Goal: Share content: Share content

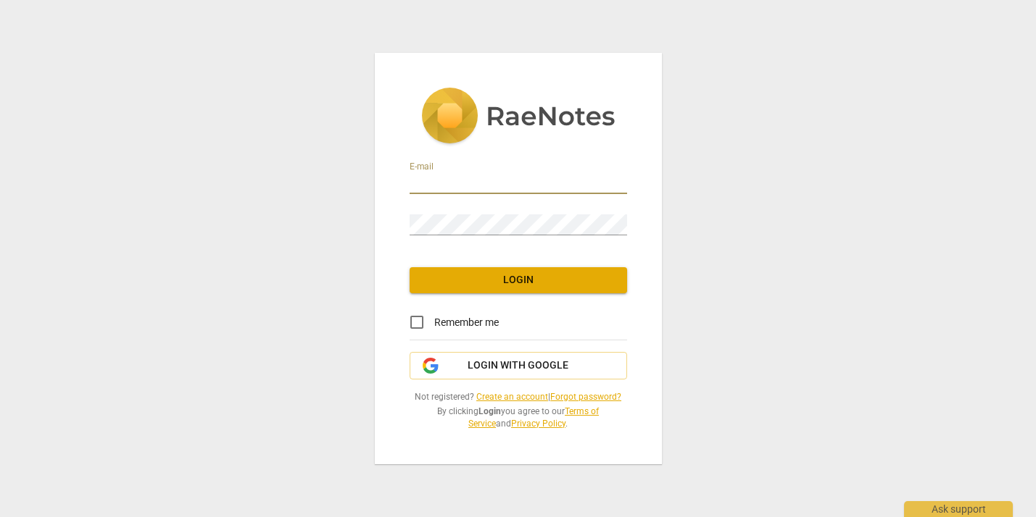
type input "[PERSON_NAME][EMAIL_ADDRESS][DOMAIN_NAME]"
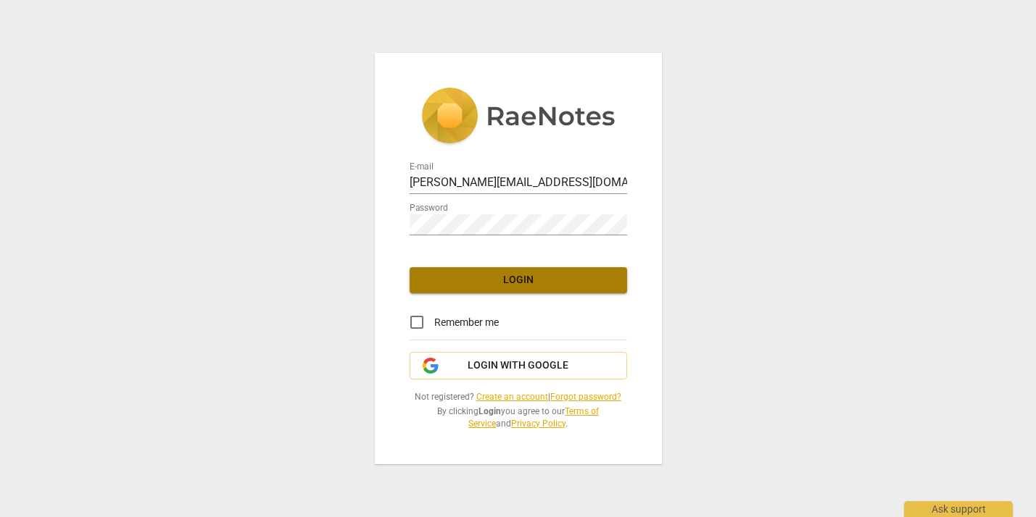
click at [534, 281] on span "Login" at bounding box center [518, 280] width 194 height 14
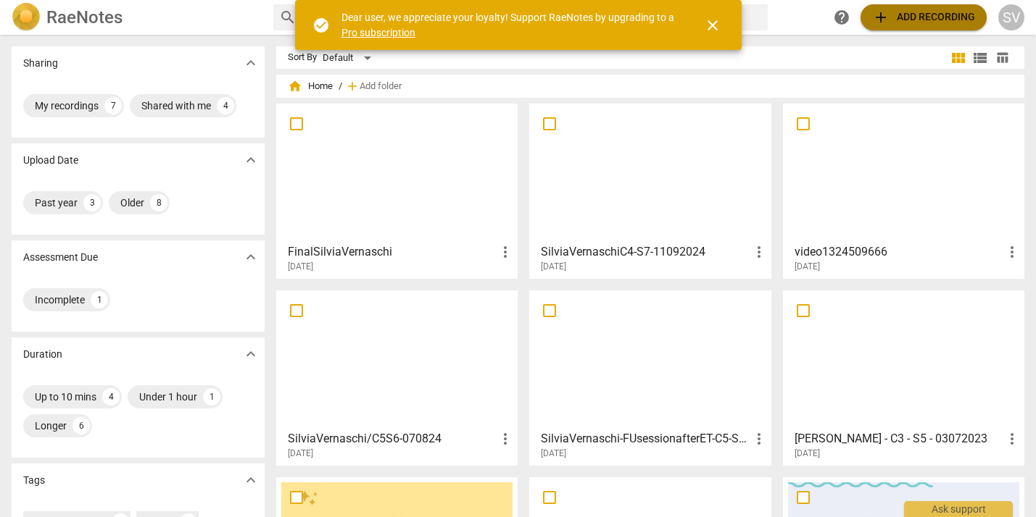
click at [899, 20] on span "add Add recording" at bounding box center [923, 17] width 103 height 17
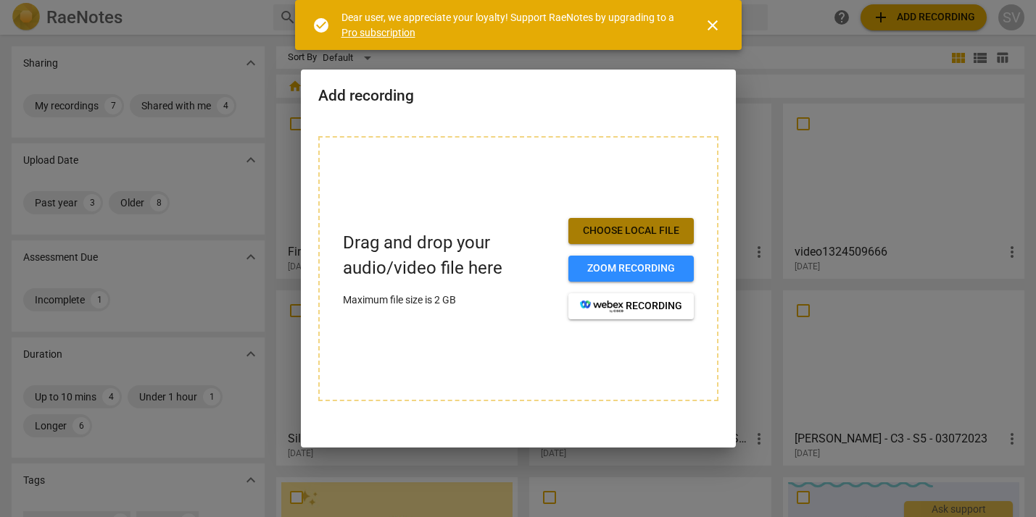
click at [636, 233] on span "Choose local file" at bounding box center [631, 231] width 102 height 14
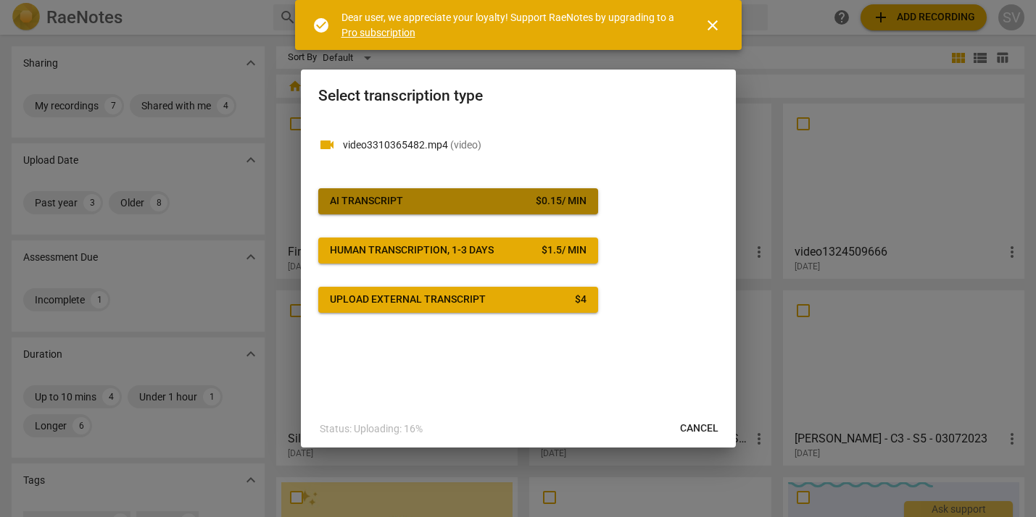
click at [475, 199] on span "AI Transcript $ 0.15 / min" at bounding box center [458, 201] width 257 height 14
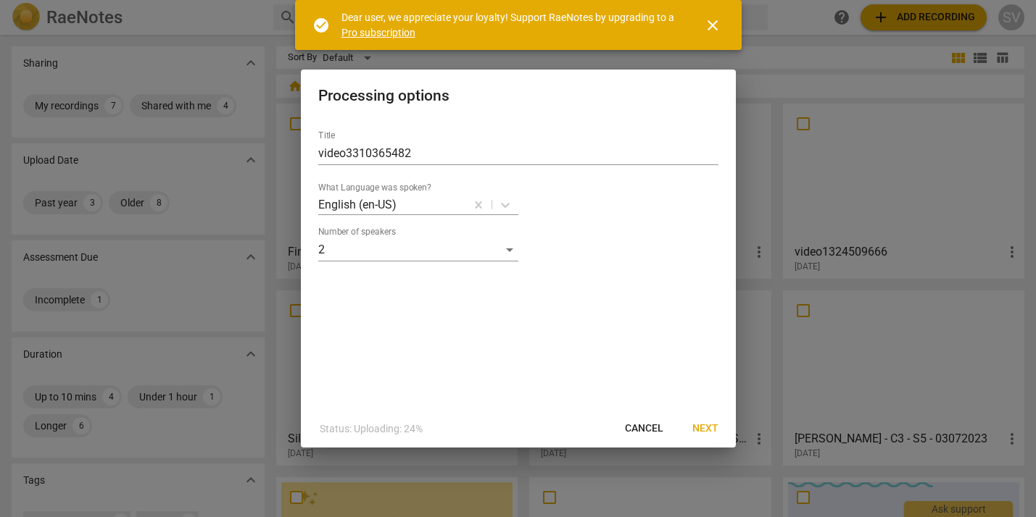
click at [701, 427] on span "Next" at bounding box center [705, 429] width 26 height 14
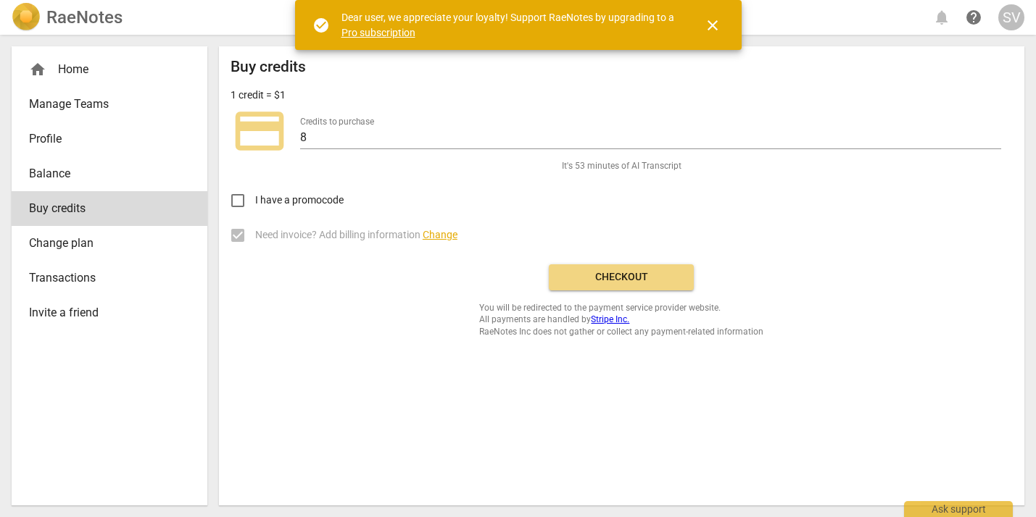
click at [596, 281] on span "Checkout" at bounding box center [621, 277] width 122 height 14
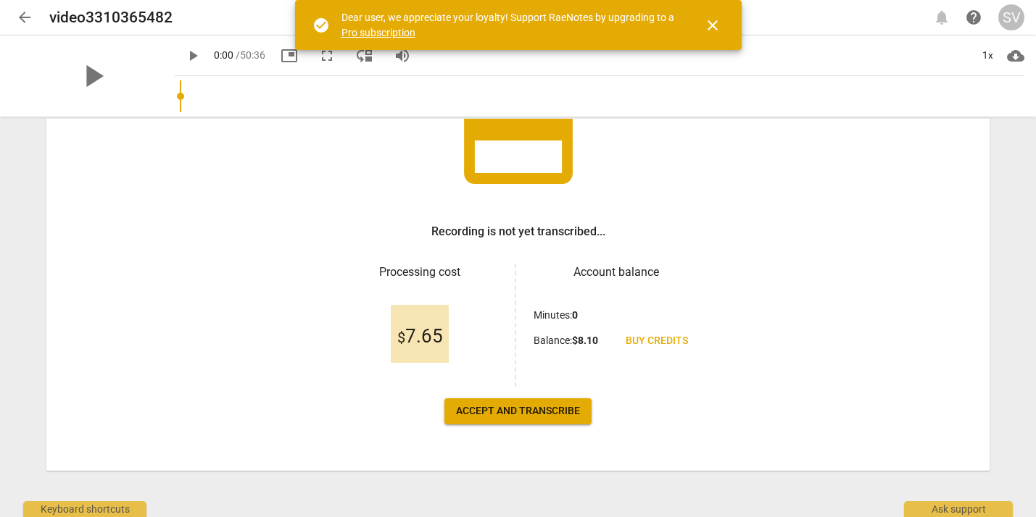
scroll to position [136, 0]
click at [538, 419] on button "Accept and transcribe" at bounding box center [517, 412] width 147 height 26
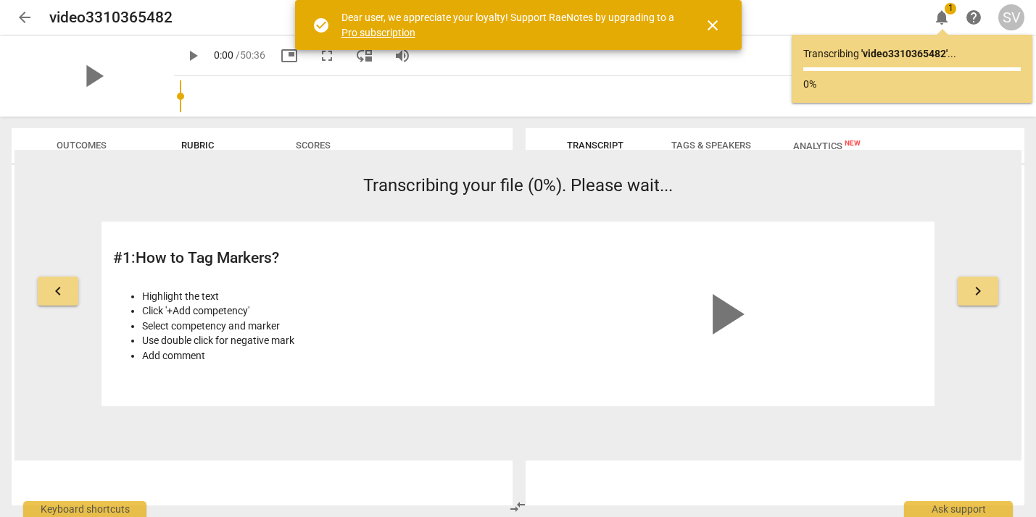
scroll to position [0, 0]
click at [974, 291] on span "keyboard_arrow_right" at bounding box center [977, 291] width 17 height 17
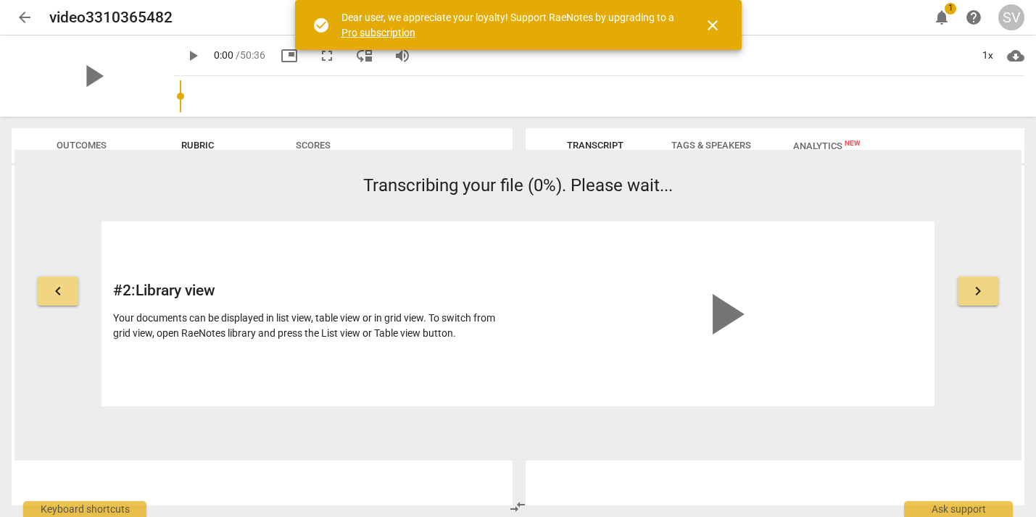
click at [44, 286] on button "keyboard_arrow_left" at bounding box center [58, 291] width 41 height 29
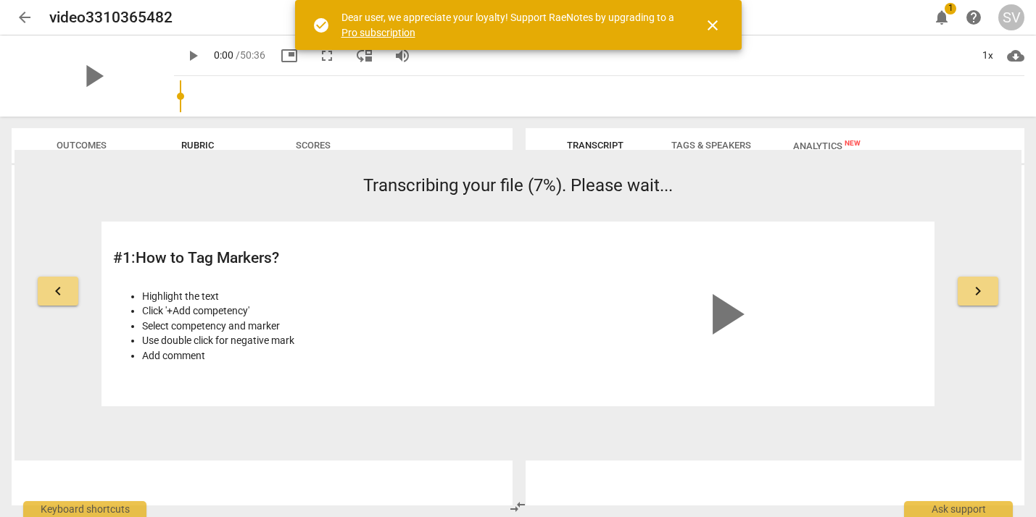
click at [981, 285] on span "keyboard_arrow_right" at bounding box center [977, 291] width 17 height 17
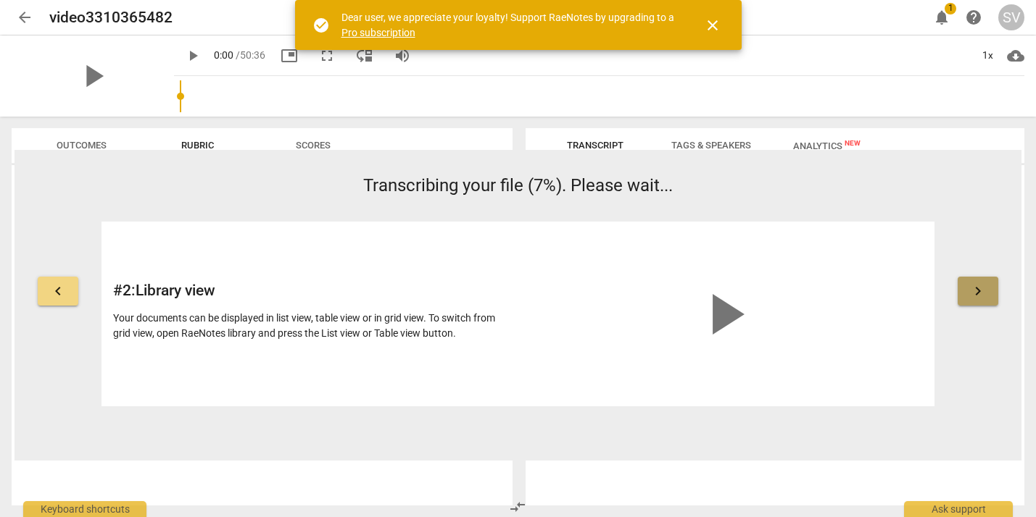
click at [981, 285] on span "keyboard_arrow_right" at bounding box center [977, 291] width 17 height 17
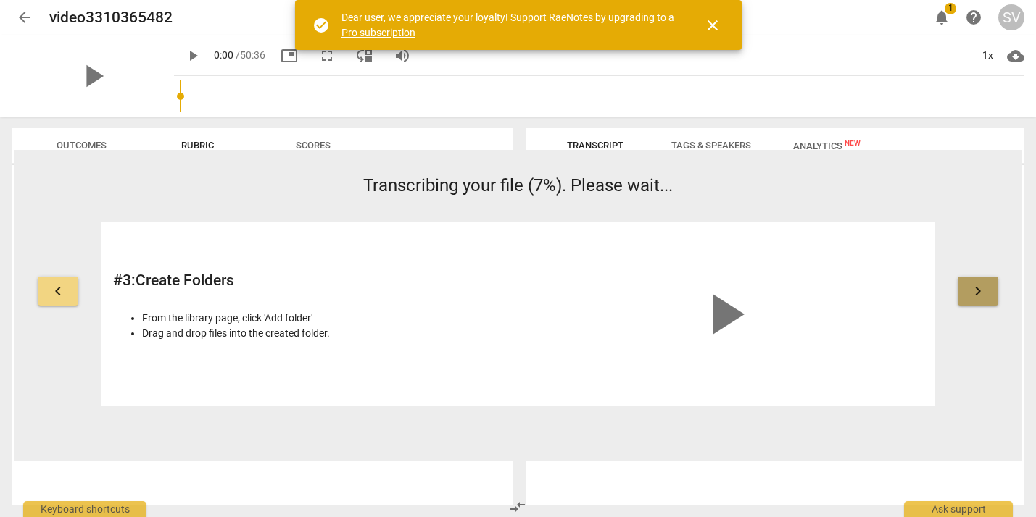
click at [981, 285] on span "keyboard_arrow_right" at bounding box center [977, 291] width 17 height 17
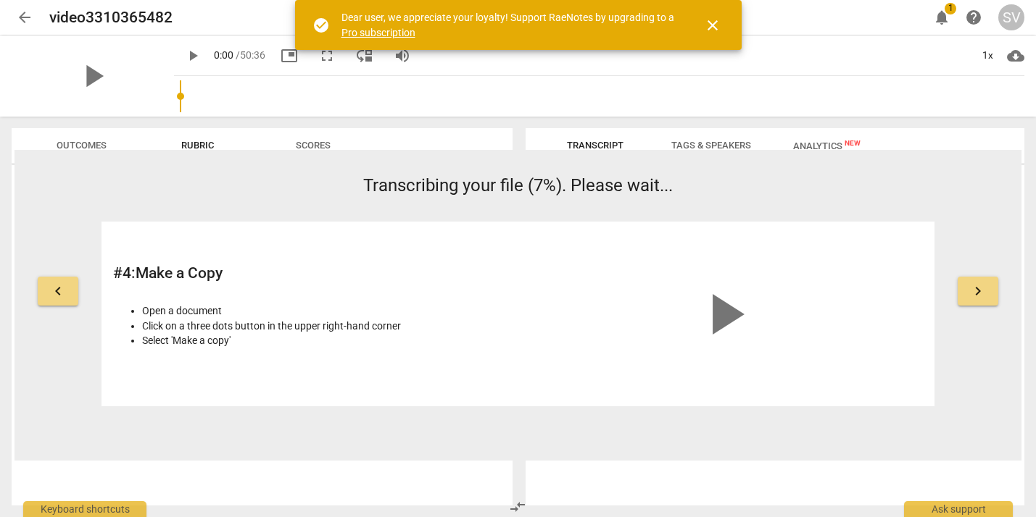
click at [981, 285] on span "keyboard_arrow_right" at bounding box center [977, 291] width 17 height 17
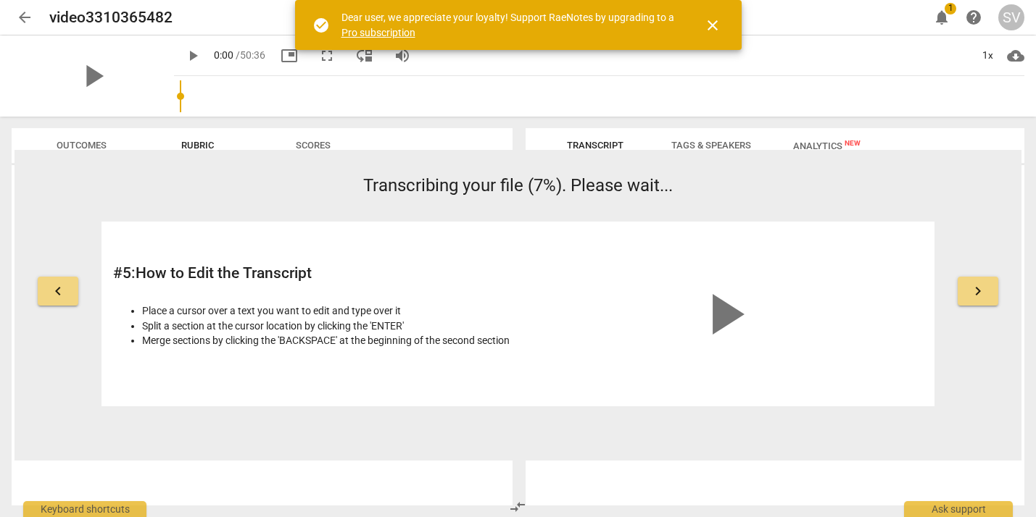
click at [981, 285] on span "keyboard_arrow_right" at bounding box center [977, 291] width 17 height 17
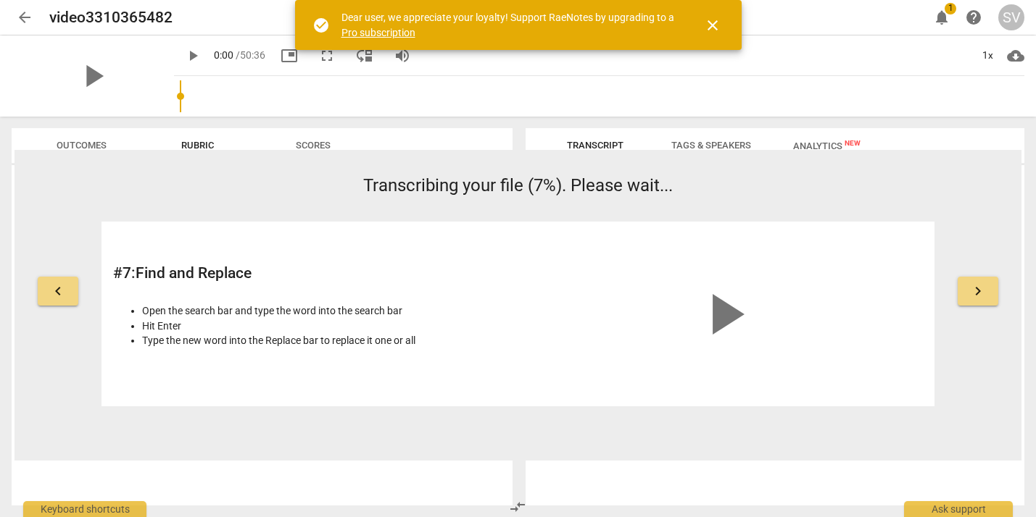
click at [981, 285] on span "keyboard_arrow_right" at bounding box center [977, 291] width 17 height 17
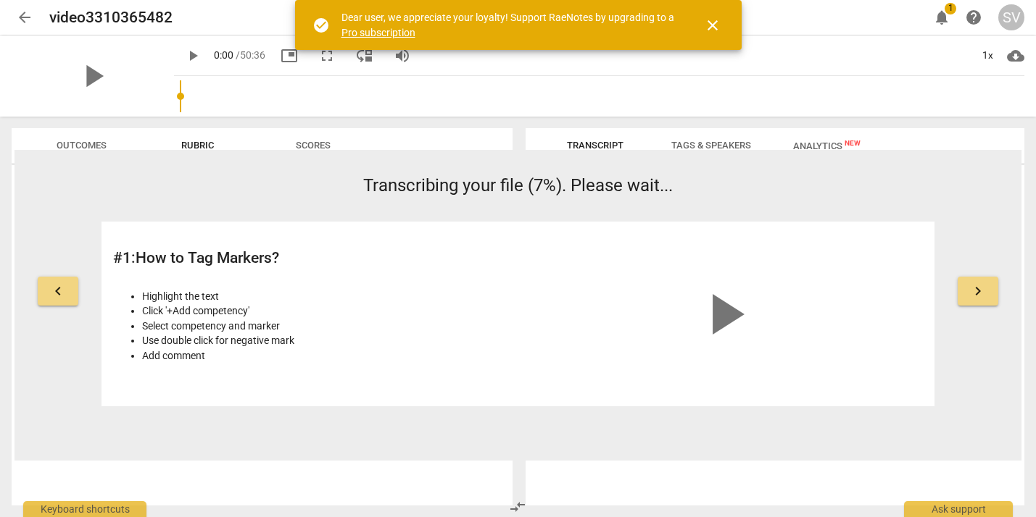
click at [981, 285] on span "keyboard_arrow_right" at bounding box center [977, 291] width 17 height 17
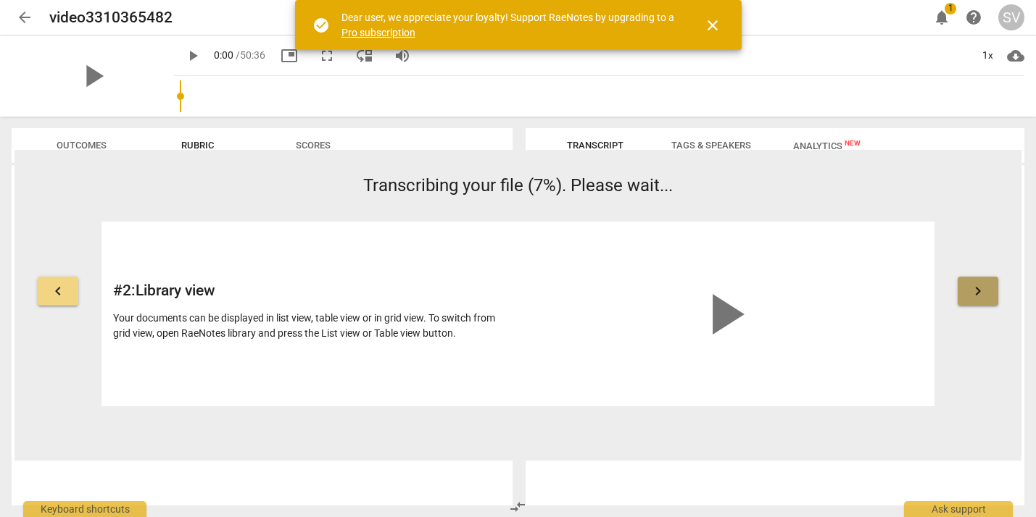
click at [981, 285] on span "keyboard_arrow_right" at bounding box center [977, 291] width 17 height 17
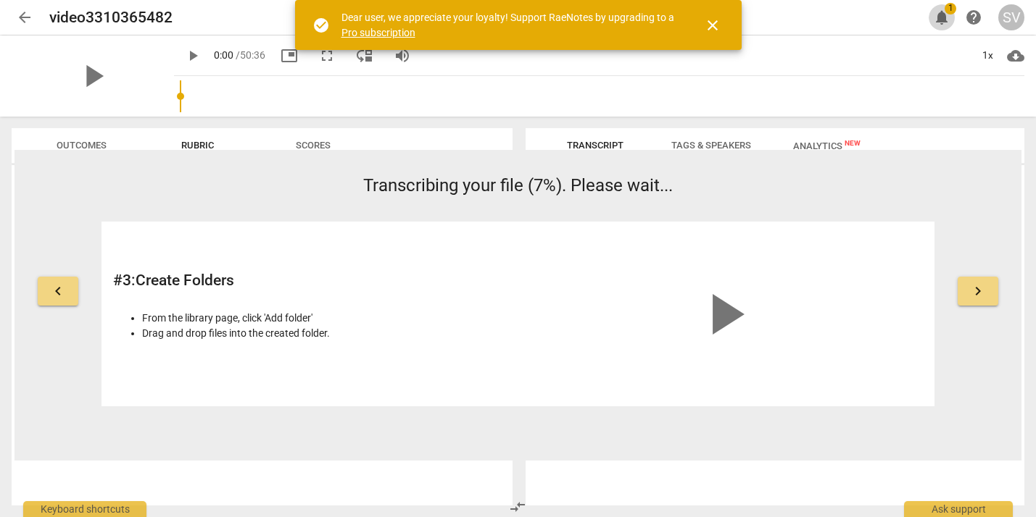
click at [943, 16] on span "notifications" at bounding box center [941, 17] width 17 height 17
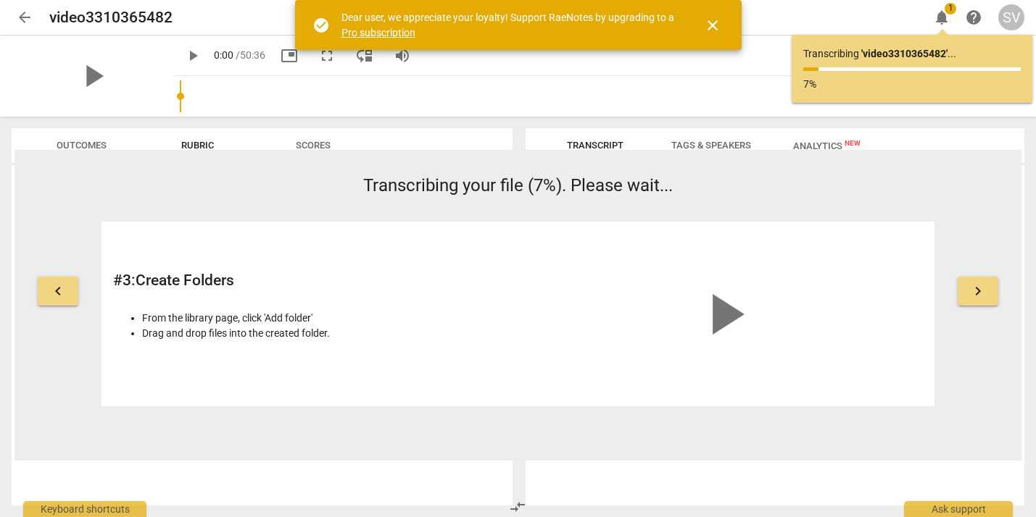
click at [992, 200] on div "keyboard_arrow_left Transcribing your file (7%). Please wait... # 3 : Create Fo…" at bounding box center [517, 289] width 1007 height 233
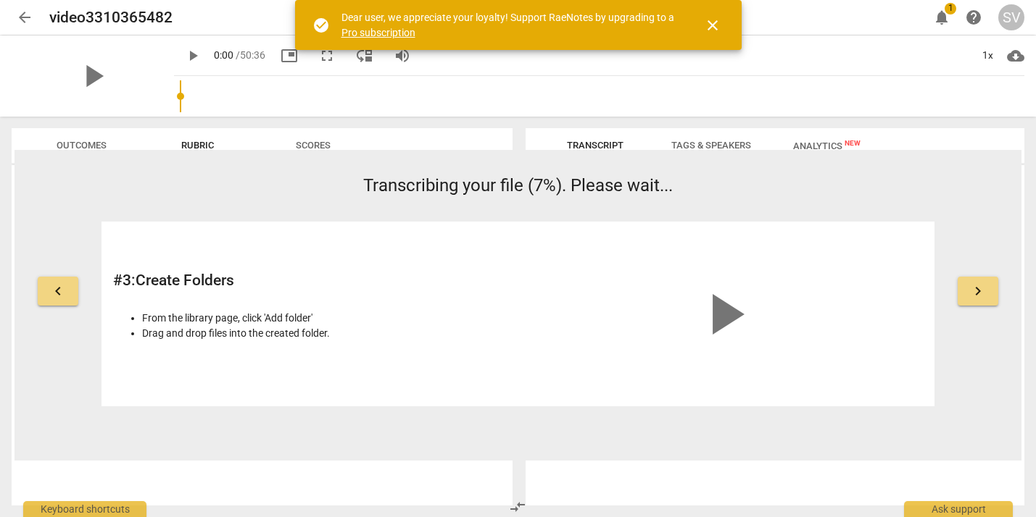
click at [989, 301] on button "keyboard_arrow_right" at bounding box center [977, 291] width 41 height 29
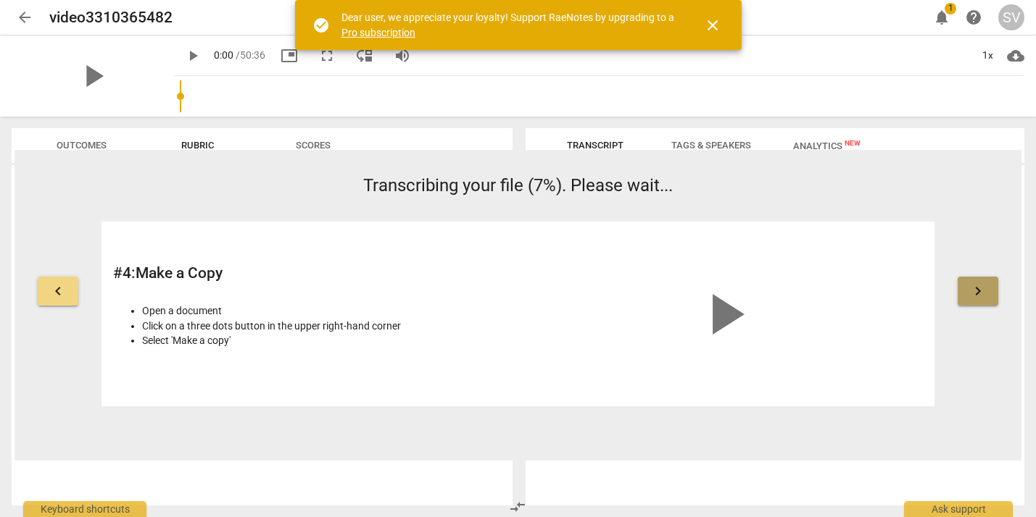
click at [989, 301] on button "keyboard_arrow_right" at bounding box center [977, 291] width 41 height 29
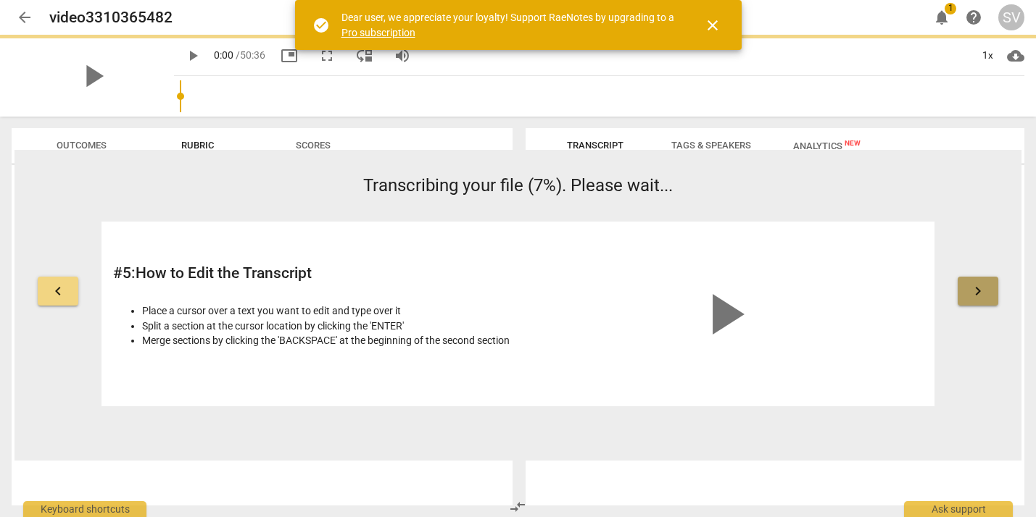
click at [989, 301] on button "keyboard_arrow_right" at bounding box center [977, 291] width 41 height 29
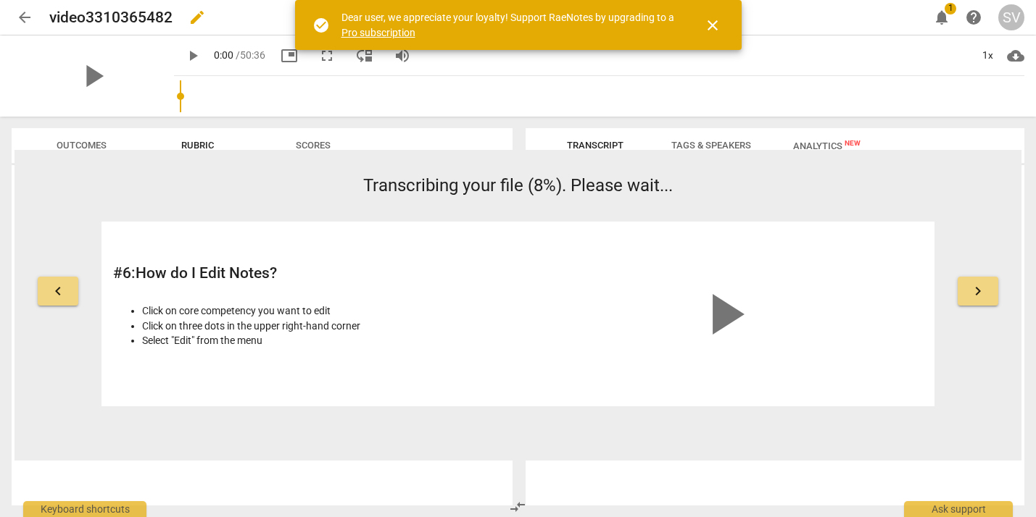
click at [115, 12] on h2 "video3310365482" at bounding box center [110, 18] width 123 height 18
click at [199, 16] on span "edit" at bounding box center [196, 17] width 17 height 17
click at [138, 20] on input "video3310365482" at bounding box center [456, 18] width 815 height 28
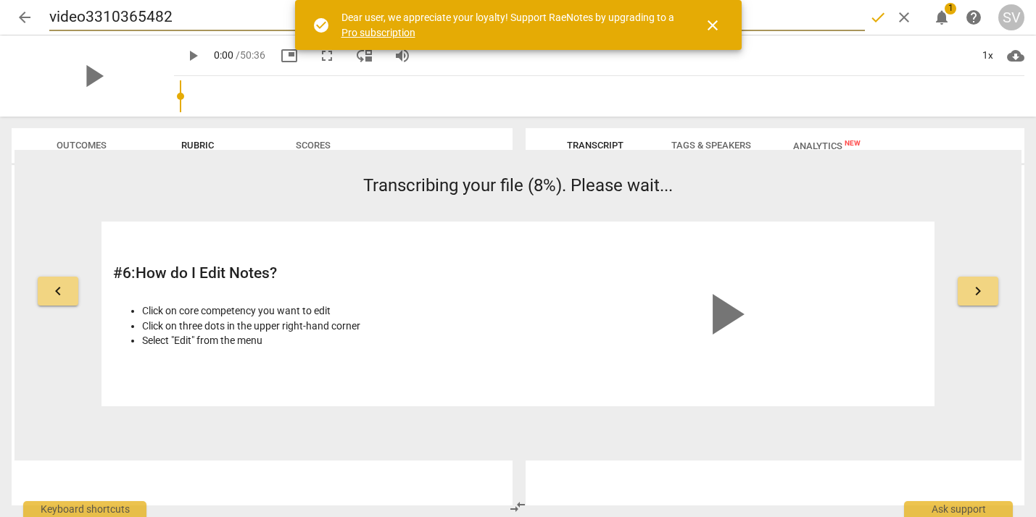
click at [138, 20] on input "video3310365482" at bounding box center [456, 18] width 815 height 28
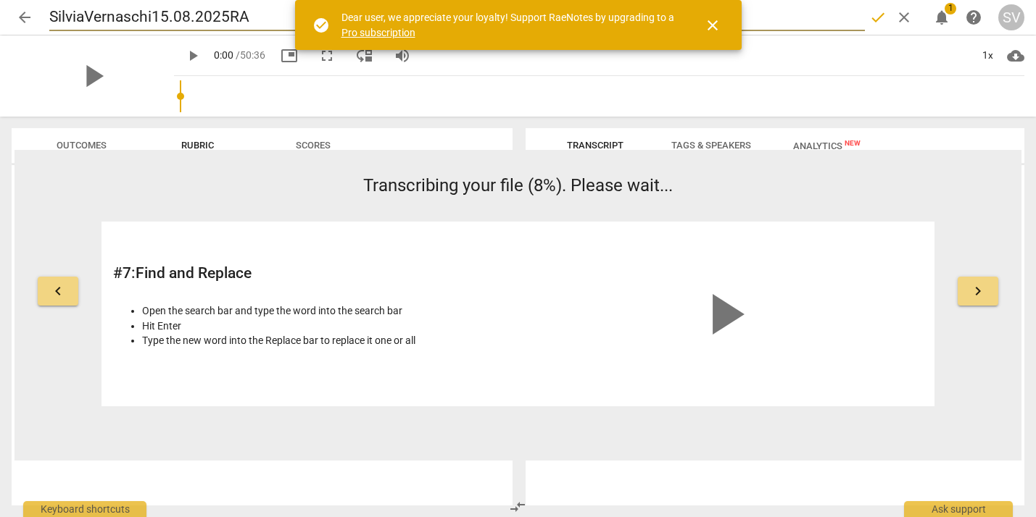
type input "SilviaVernaschi15.08.2025RAc"
click at [127, 12] on h2 "video3310365482" at bounding box center [110, 18] width 123 height 18
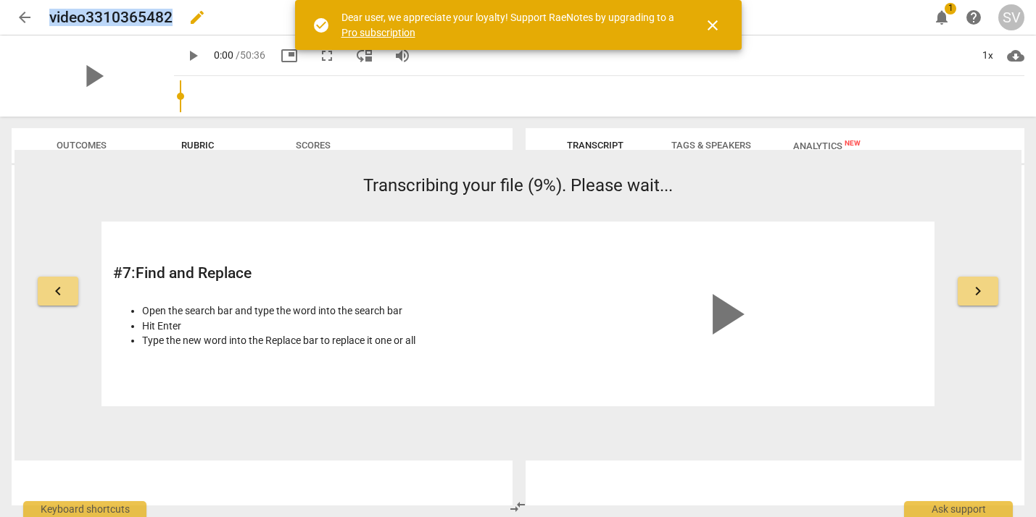
click at [127, 12] on h2 "video3310365482" at bounding box center [110, 18] width 123 height 18
click at [193, 20] on span "edit" at bounding box center [196, 17] width 17 height 17
click at [137, 18] on input "video3310365482" at bounding box center [456, 18] width 815 height 28
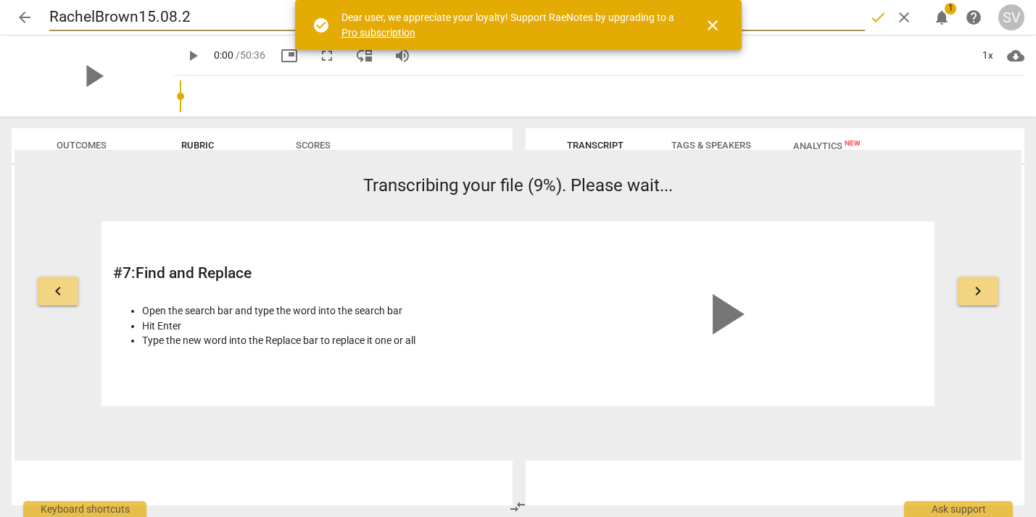
type input "RachelBrown15.08.25"
click at [720, 25] on span "close" at bounding box center [712, 25] width 17 height 17
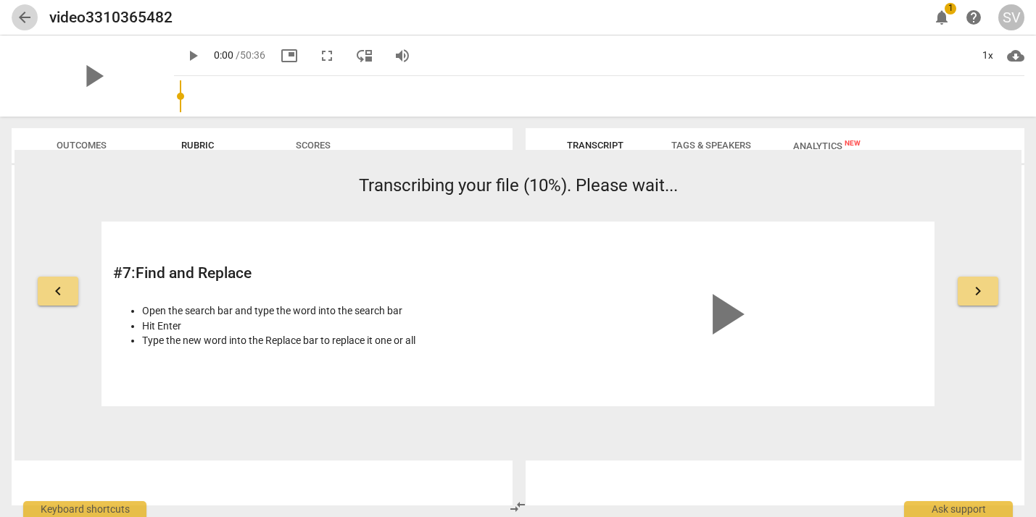
click at [29, 17] on span "arrow_back" at bounding box center [24, 17] width 17 height 17
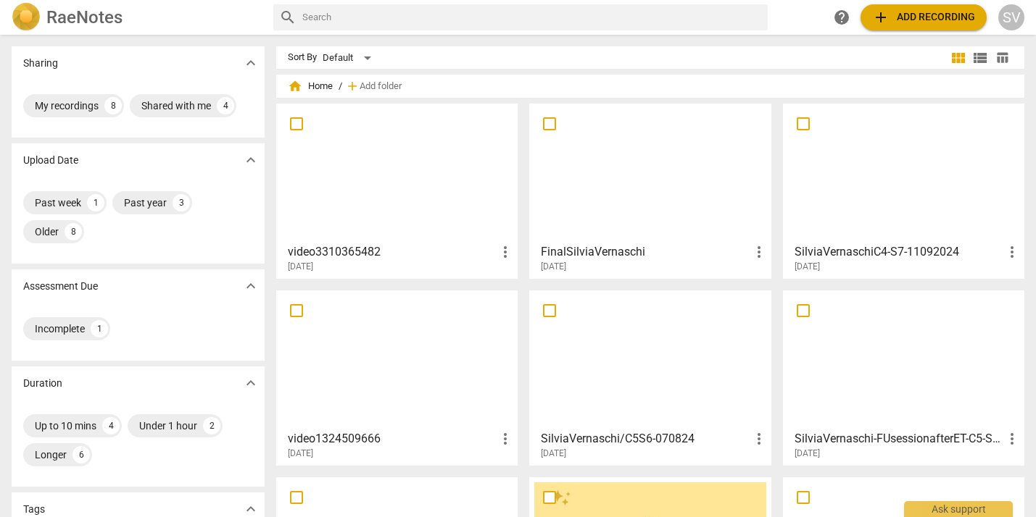
click at [499, 244] on span "more_vert" at bounding box center [504, 252] width 17 height 17
click at [415, 241] on div at bounding box center [518, 258] width 1036 height 517
click at [344, 256] on h3 "video3310365482" at bounding box center [392, 252] width 209 height 17
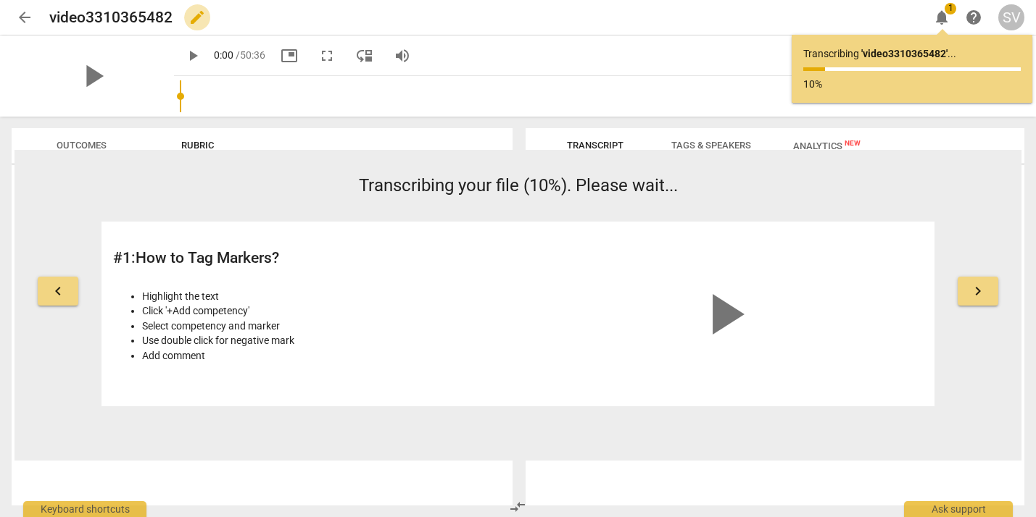
click at [192, 15] on span "edit" at bounding box center [196, 17] width 17 height 17
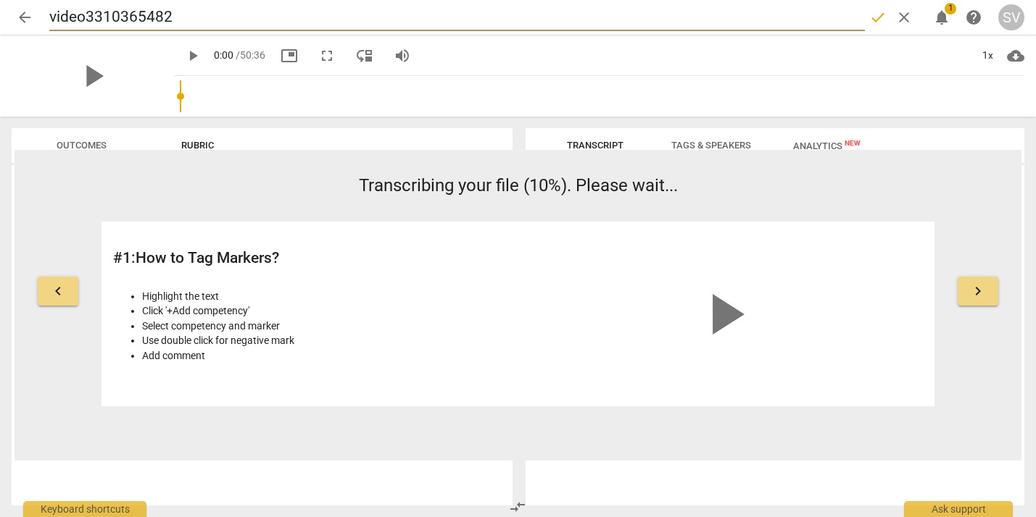
click at [149, 21] on input "video3310365482" at bounding box center [456, 18] width 815 height 28
type input "SilviaVernashi15.08.25RBrow"
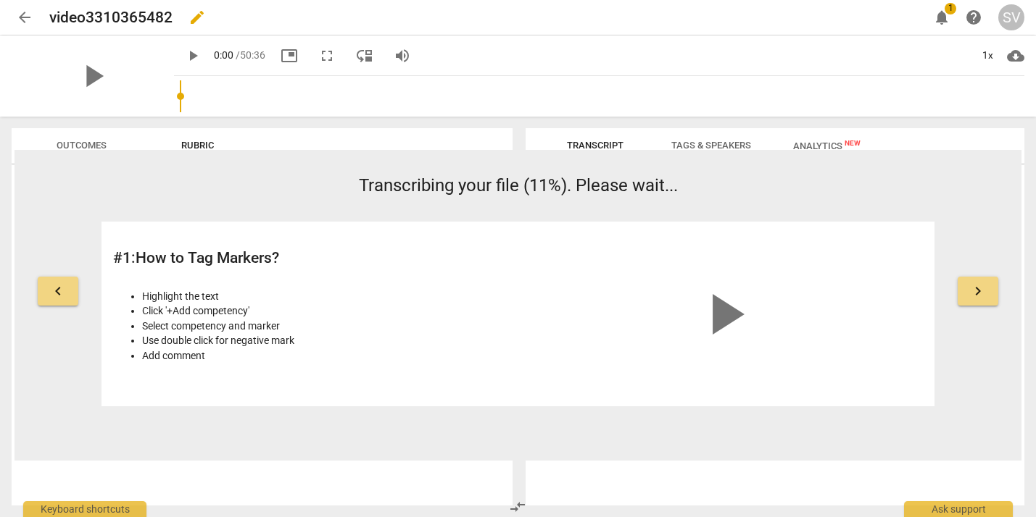
click at [201, 20] on span "edit" at bounding box center [196, 17] width 17 height 17
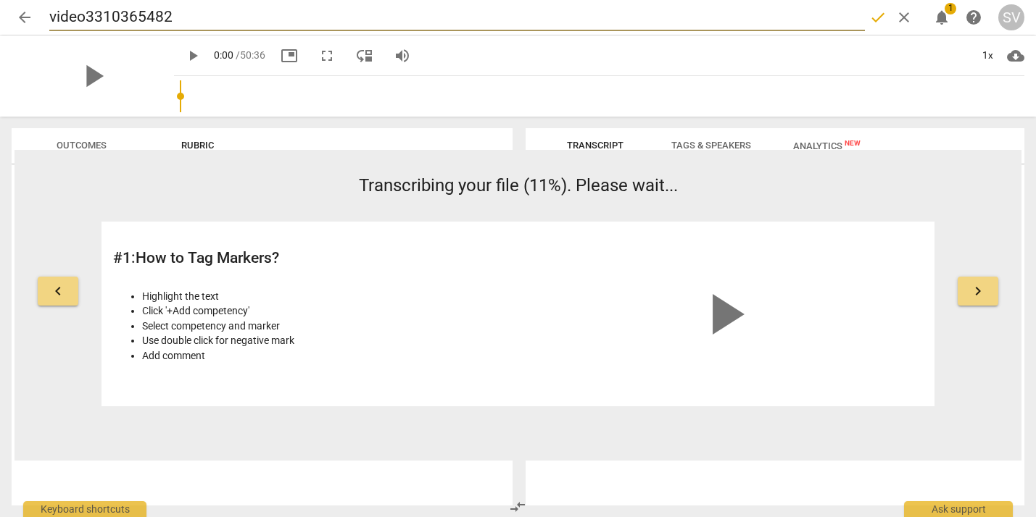
click at [117, 16] on input "video3310365482" at bounding box center [456, 18] width 815 height 28
click at [118, 16] on input "video3310365482" at bounding box center [456, 18] width 815 height 28
type input "SilviaVernaschi15.08.25"
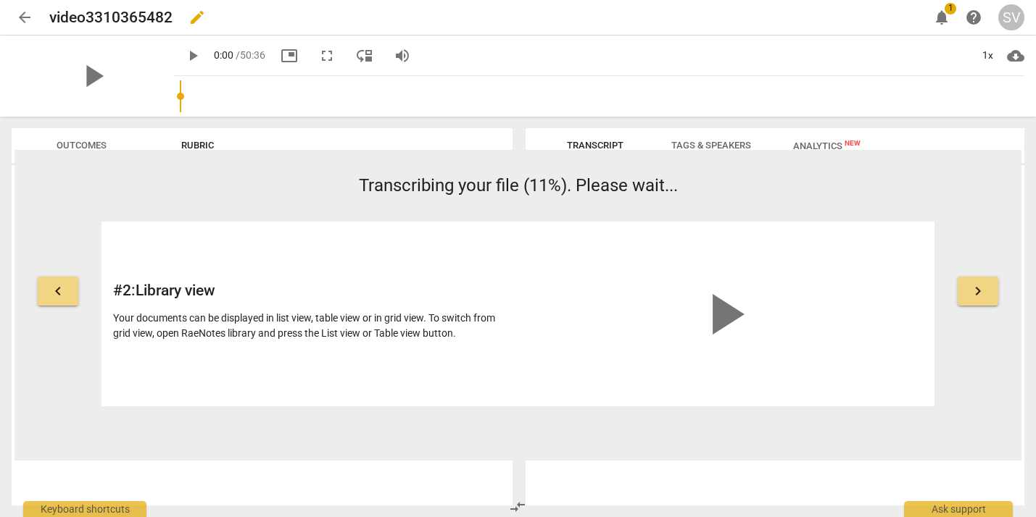
click at [156, 18] on h2 "video3310365482" at bounding box center [110, 18] width 123 height 18
click at [200, 17] on span "edit" at bounding box center [196, 17] width 17 height 17
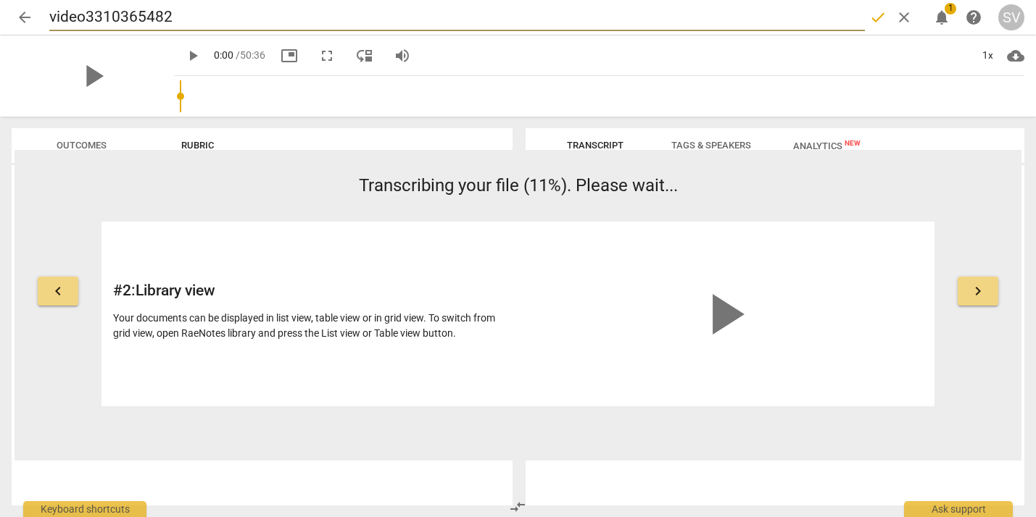
click at [145, 27] on input "video3310365482" at bounding box center [456, 18] width 815 height 28
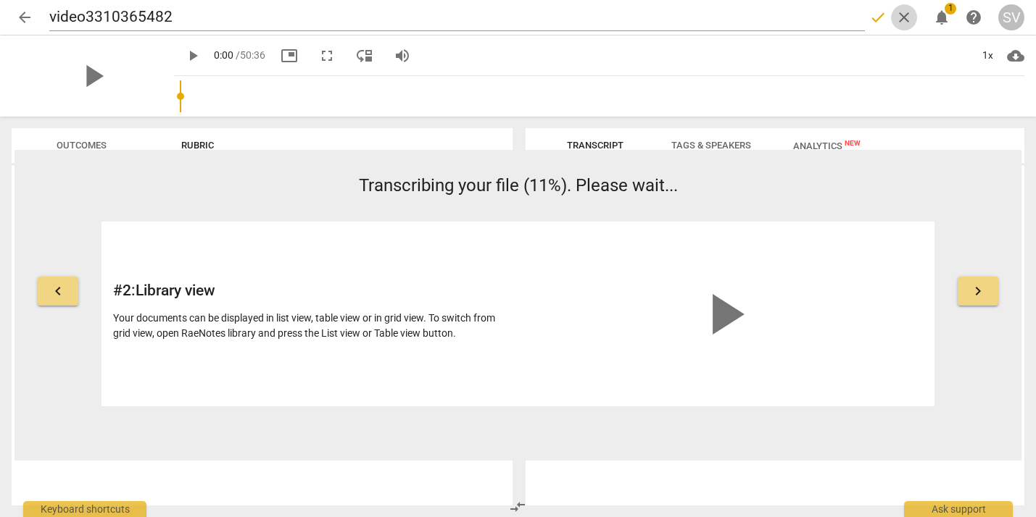
click at [910, 17] on span "clear" at bounding box center [903, 17] width 17 height 17
click at [199, 17] on span "edit" at bounding box center [196, 17] width 17 height 17
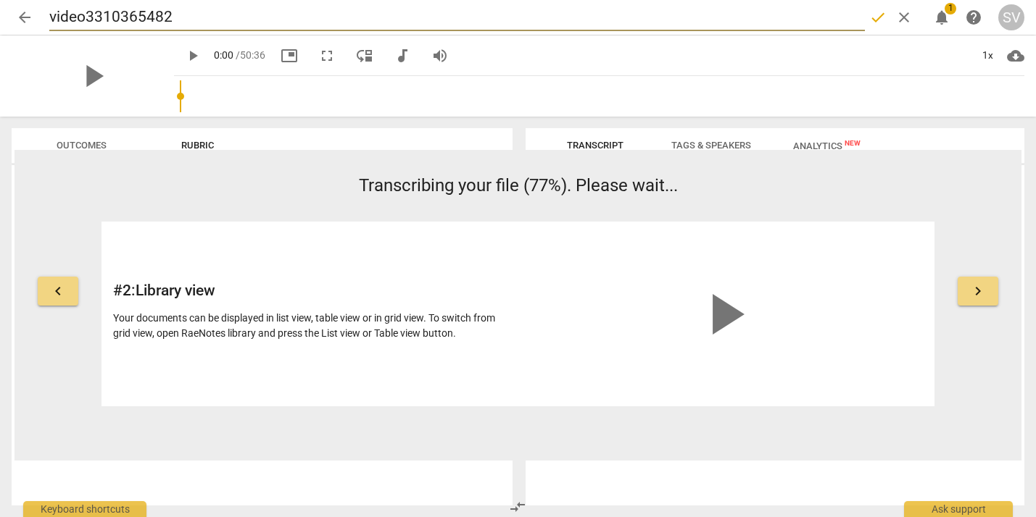
click at [144, 18] on input "video3310365482" at bounding box center [456, 18] width 815 height 28
type input "SilviaVernaschi15.08.25R"
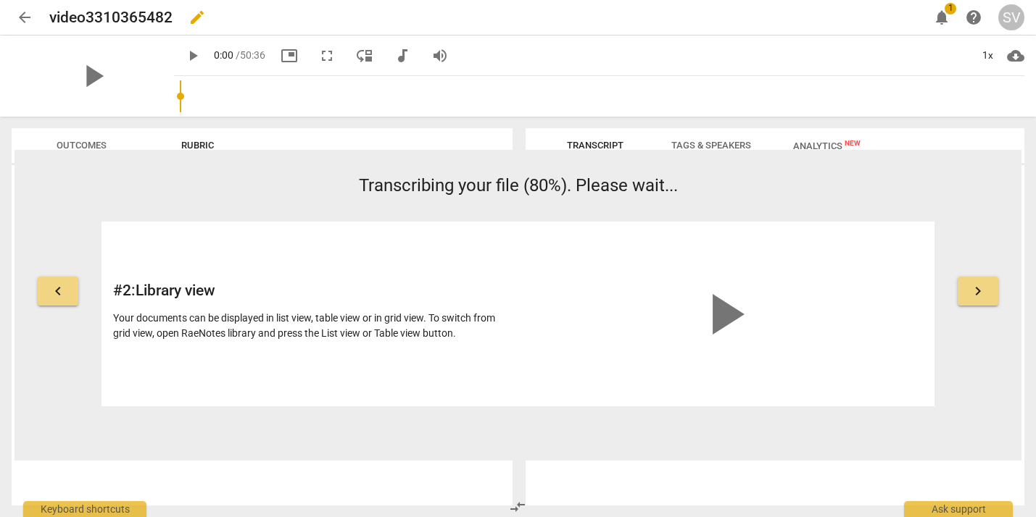
click at [196, 16] on span "edit" at bounding box center [196, 17] width 17 height 17
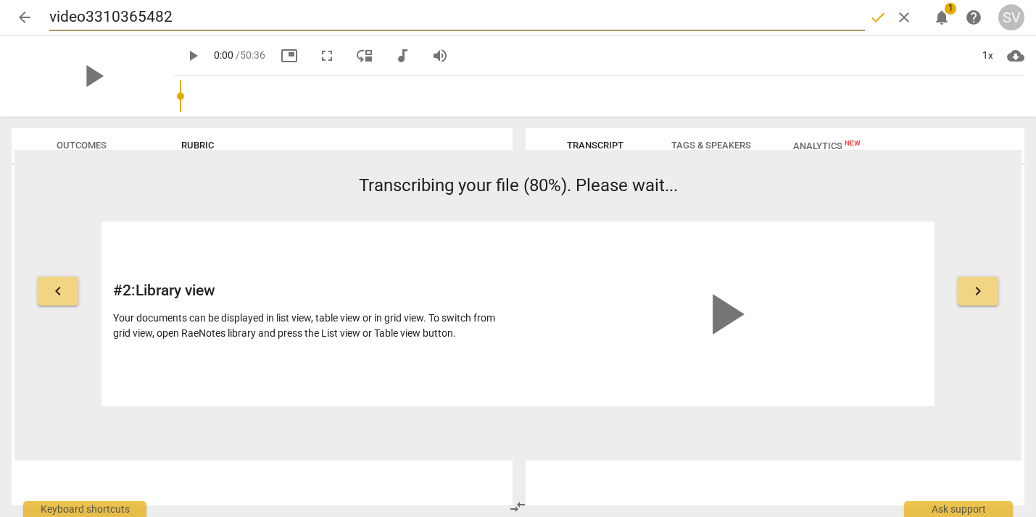
click at [162, 17] on input "video3310365482" at bounding box center [456, 18] width 815 height 28
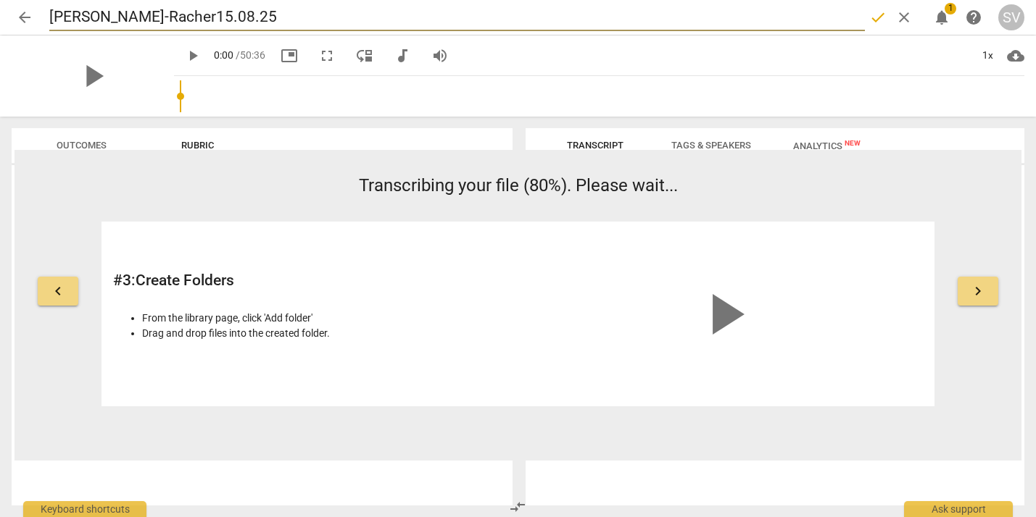
type input "Silvia-Racher15.08.25"
click at [877, 12] on span "done" at bounding box center [877, 17] width 17 height 17
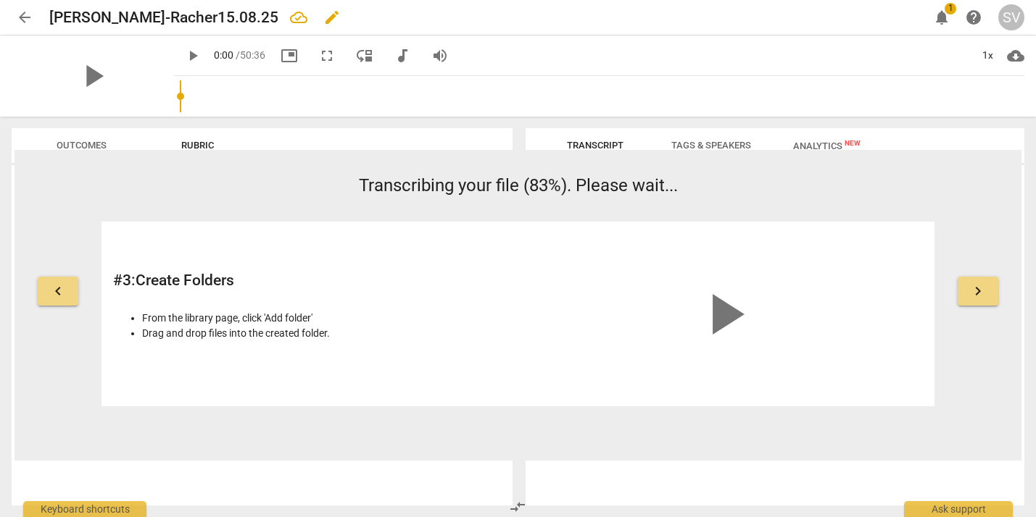
click at [137, 14] on h2 "Silvia-Racher15.08.25" at bounding box center [163, 18] width 229 height 18
click at [319, 20] on span "edit" at bounding box center [332, 17] width 26 height 17
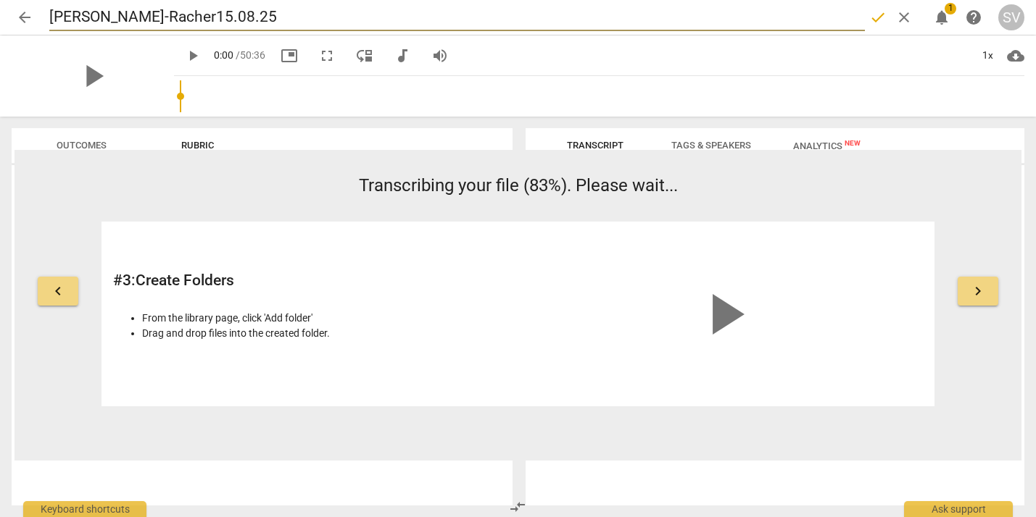
click at [138, 17] on input "Silvia-Racher15.08.25" at bounding box center [456, 18] width 815 height 28
type input "Silvia-Rachel15.08.25"
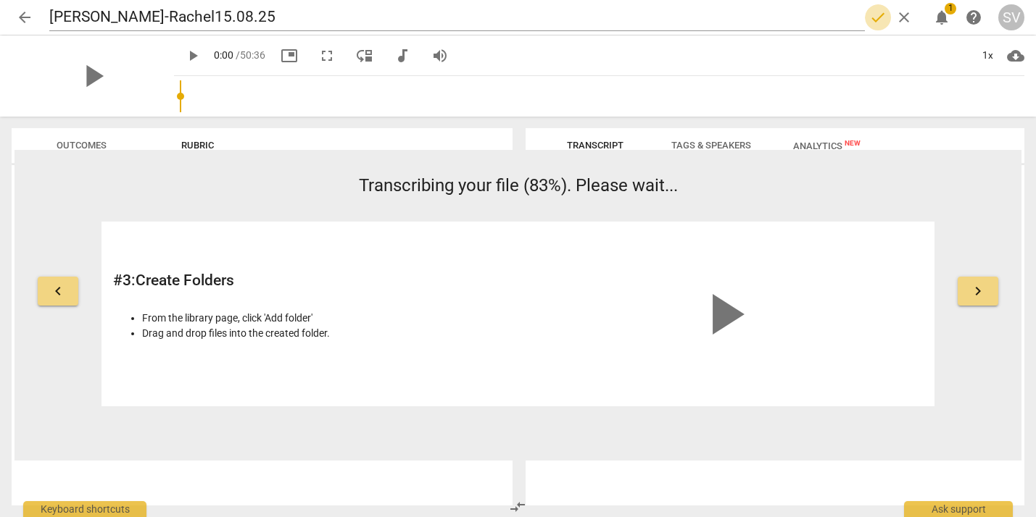
click at [875, 18] on span "done" at bounding box center [877, 17] width 17 height 17
click at [930, 19] on span "notifications 1" at bounding box center [941, 17] width 26 height 17
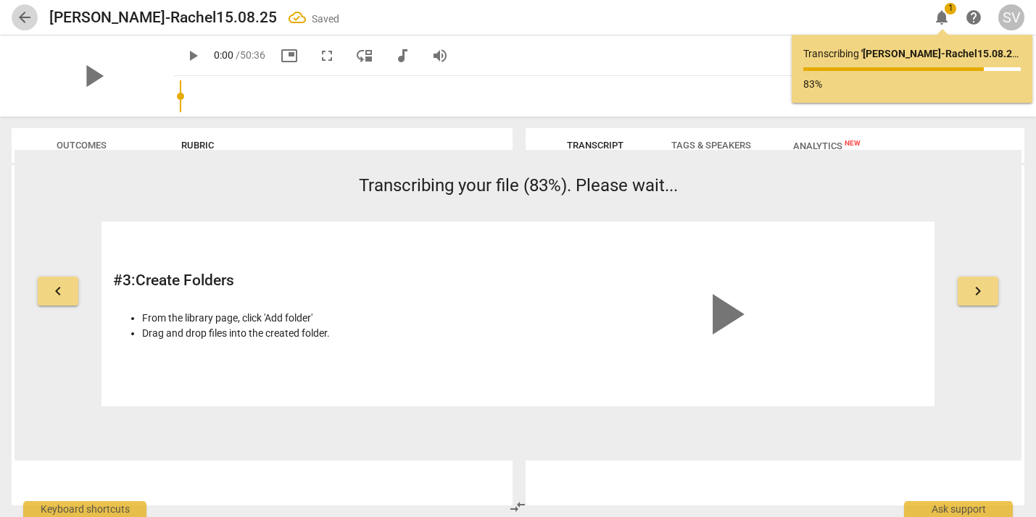
click at [24, 14] on span "arrow_back" at bounding box center [24, 17] width 17 height 17
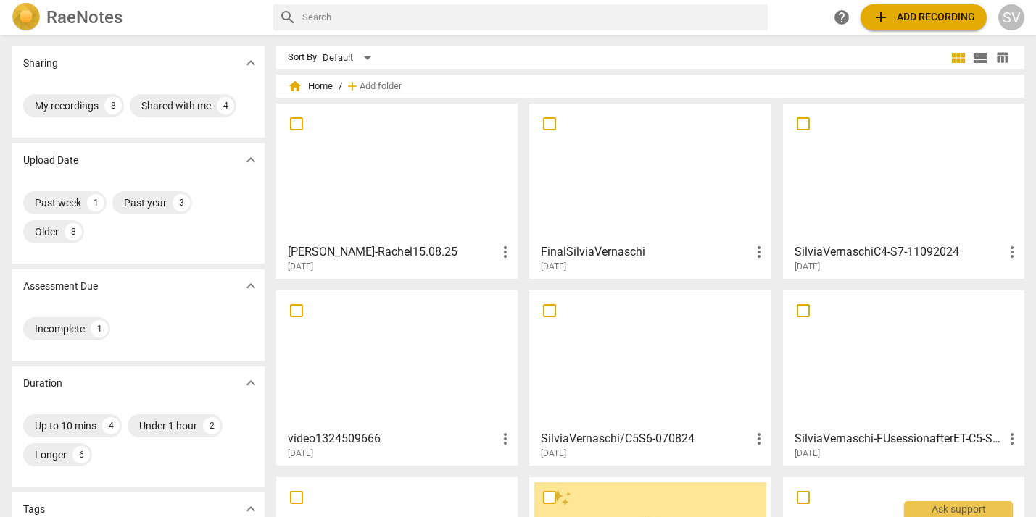
click at [386, 224] on div at bounding box center [396, 173] width 231 height 128
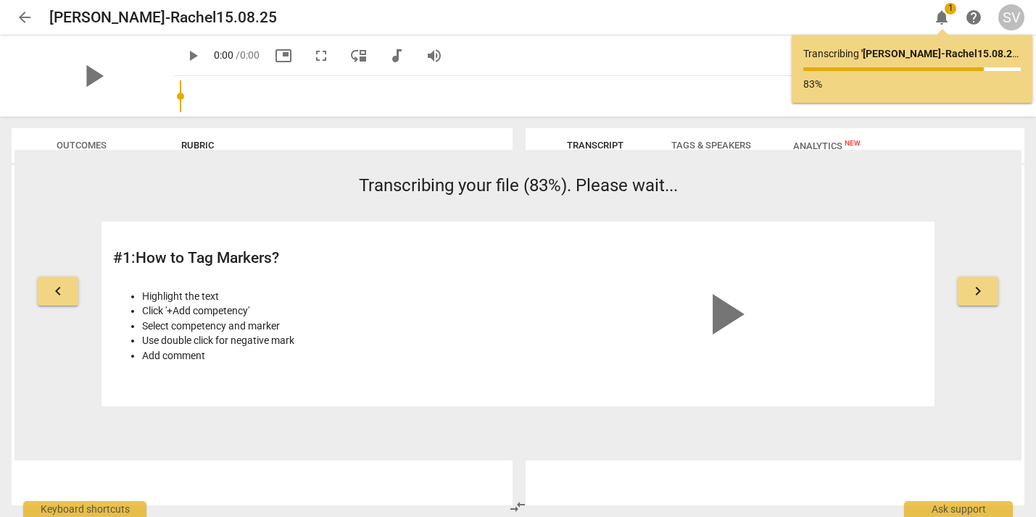
click at [983, 294] on span "keyboard_arrow_right" at bounding box center [977, 291] width 17 height 17
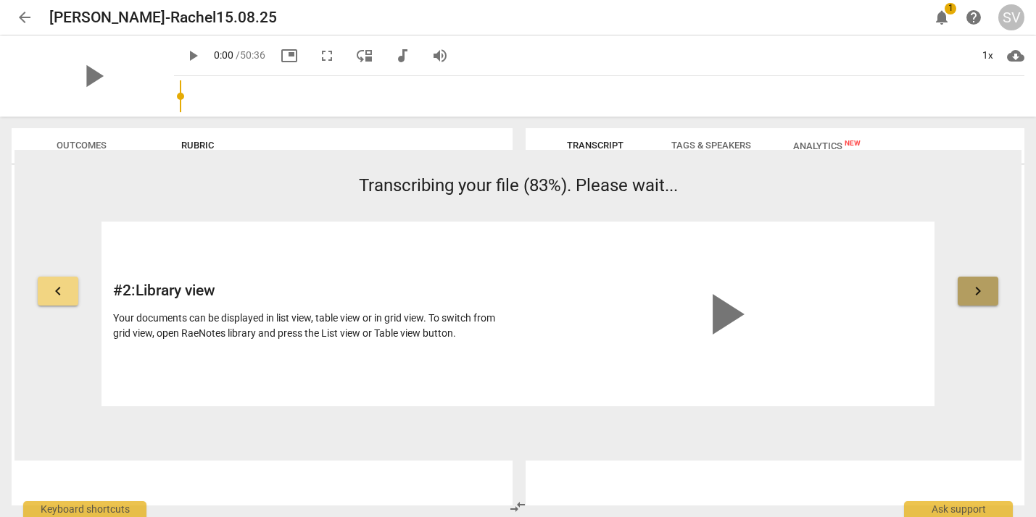
click at [983, 294] on span "keyboard_arrow_right" at bounding box center [977, 291] width 17 height 17
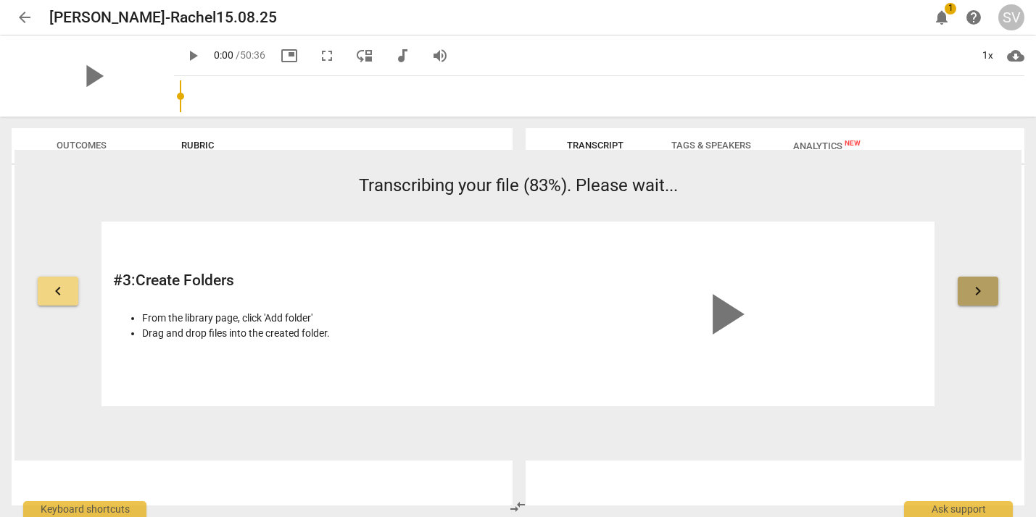
click at [983, 294] on span "keyboard_arrow_right" at bounding box center [977, 291] width 17 height 17
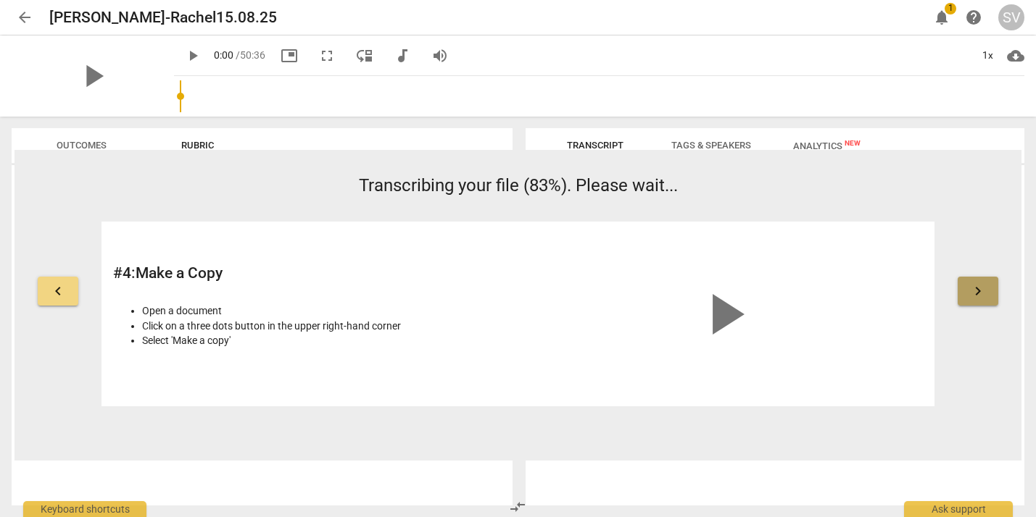
click at [983, 294] on span "keyboard_arrow_right" at bounding box center [977, 291] width 17 height 17
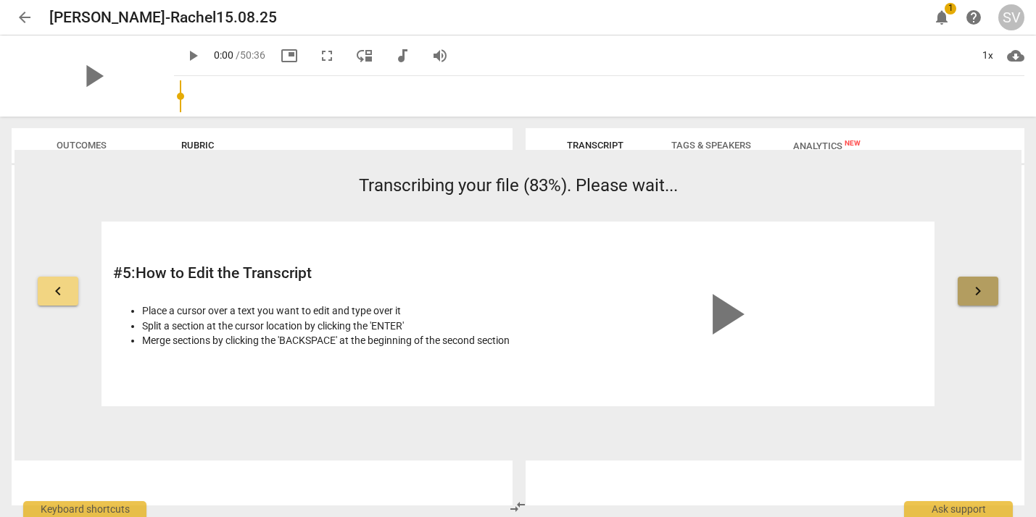
click at [983, 295] on span "keyboard_arrow_right" at bounding box center [977, 291] width 17 height 17
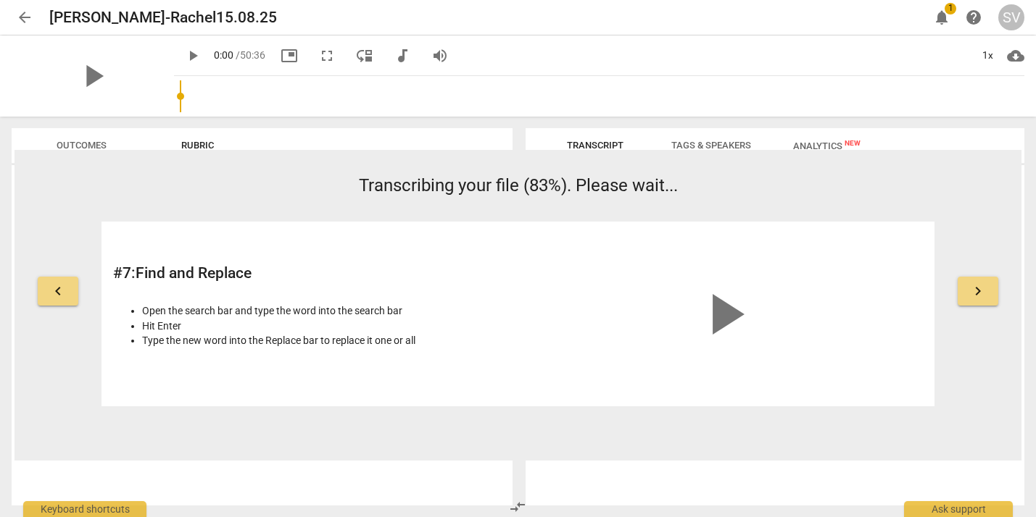
click at [983, 295] on span "keyboard_arrow_right" at bounding box center [977, 291] width 17 height 17
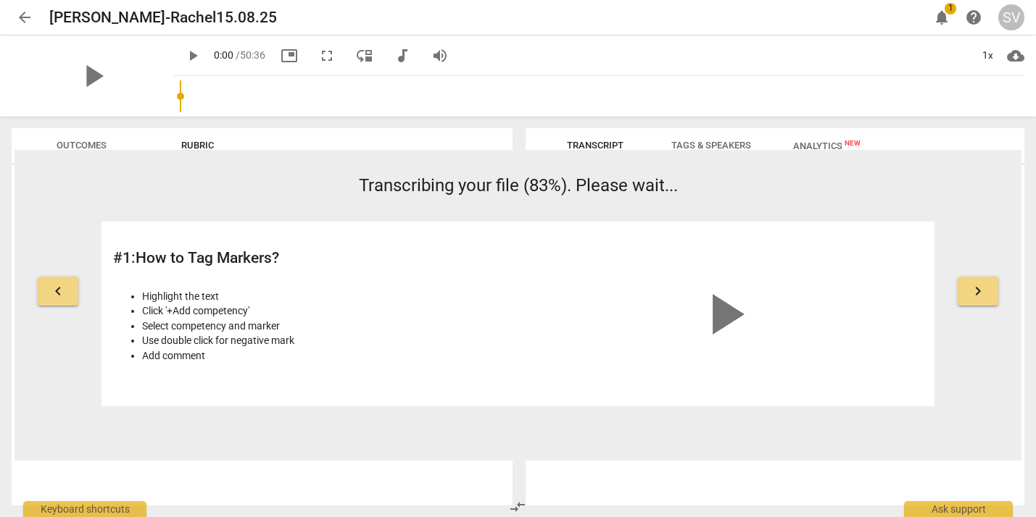
click at [983, 295] on span "keyboard_arrow_right" at bounding box center [977, 291] width 17 height 17
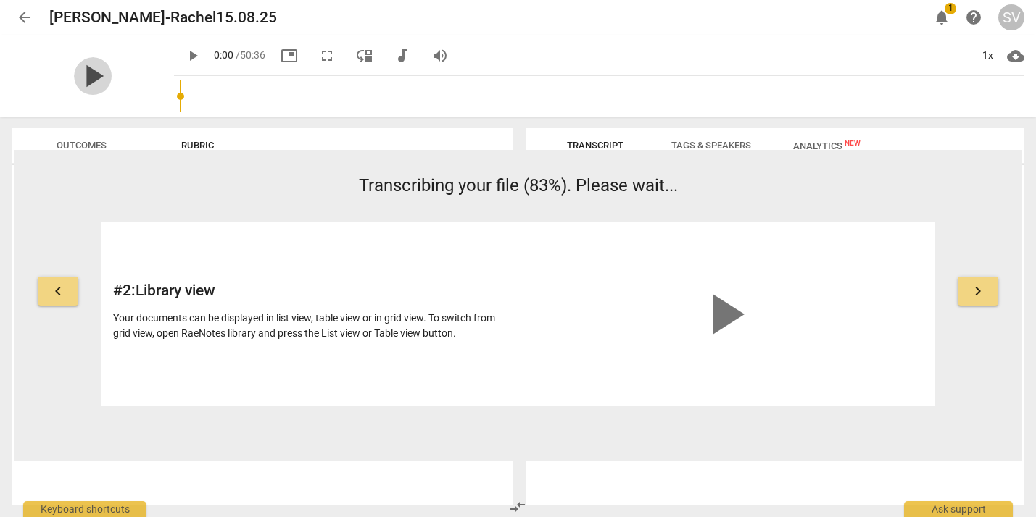
click at [82, 78] on span "play_arrow" at bounding box center [93, 76] width 38 height 38
click at [126, 76] on div "pause" at bounding box center [93, 76] width 162 height 81
click at [280, 56] on span "picture_in_picture" at bounding box center [288, 55] width 17 height 17
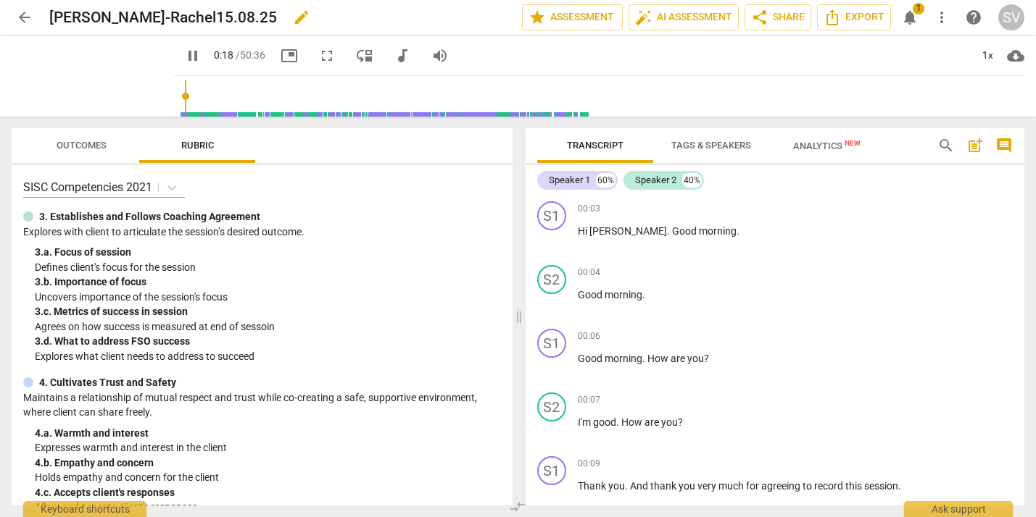
scroll to position [412, 0]
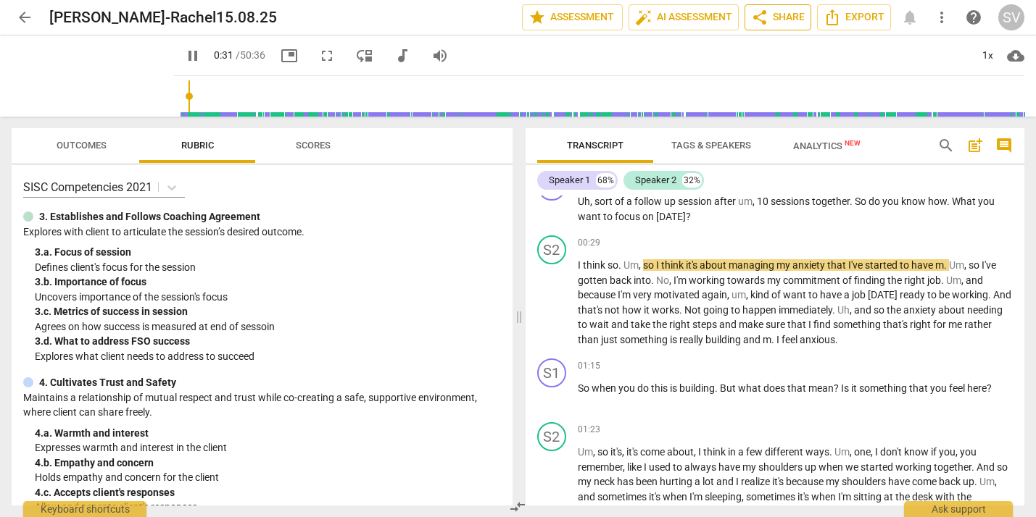
click at [783, 17] on span "share Share" at bounding box center [778, 17] width 54 height 17
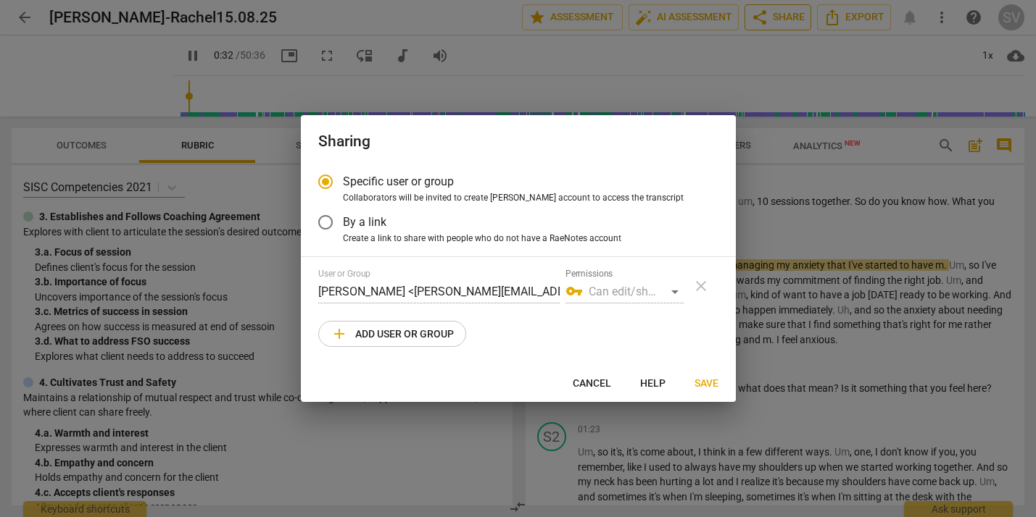
type input "32"
radio input "false"
type input "44"
click at [604, 383] on span "Cancel" at bounding box center [592, 384] width 38 height 14
radio input "false"
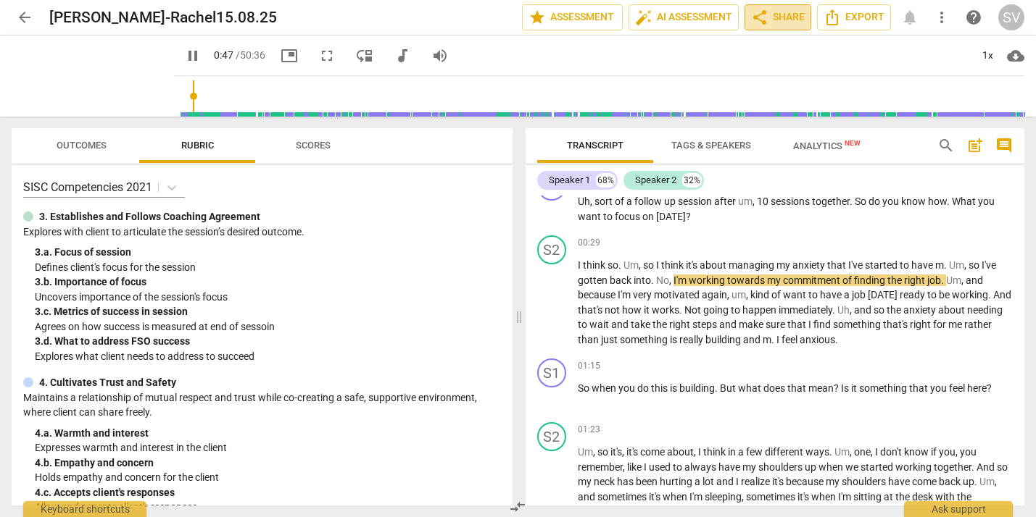
click at [791, 19] on span "share Share" at bounding box center [778, 17] width 54 height 17
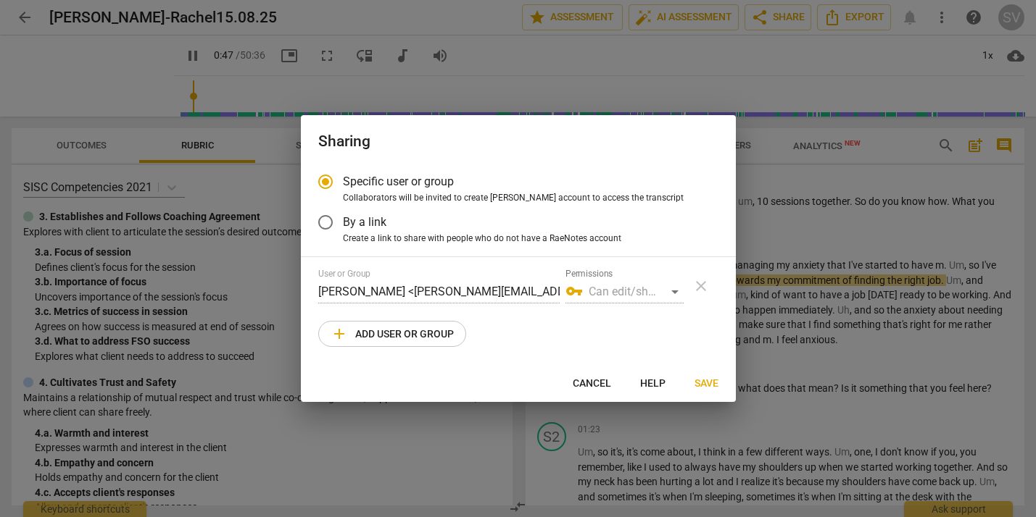
type input "48"
radio input "false"
click at [678, 291] on div "vpn_key Can edit/share" at bounding box center [624, 291] width 118 height 23
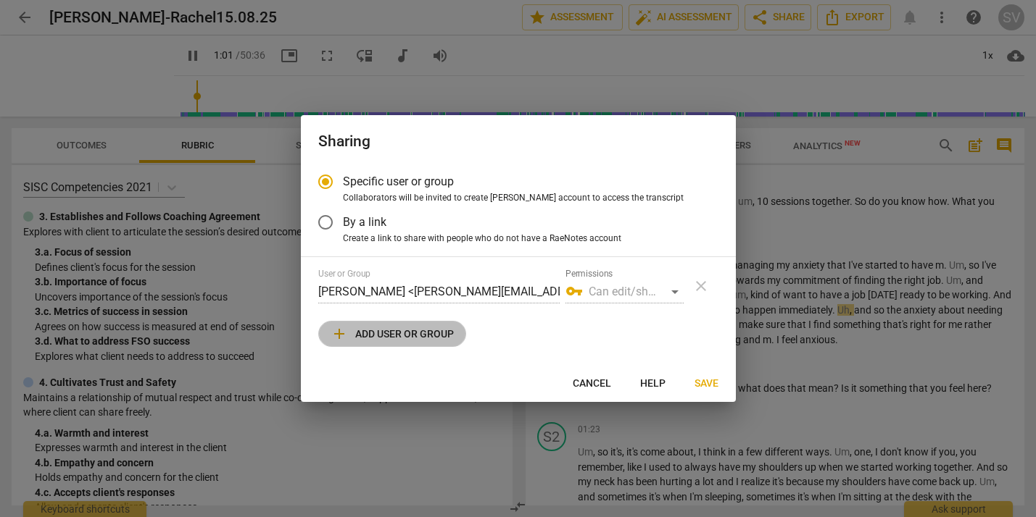
type input "61"
click at [439, 337] on span "add Add user or group" at bounding box center [391, 333] width 123 height 17
radio input "false"
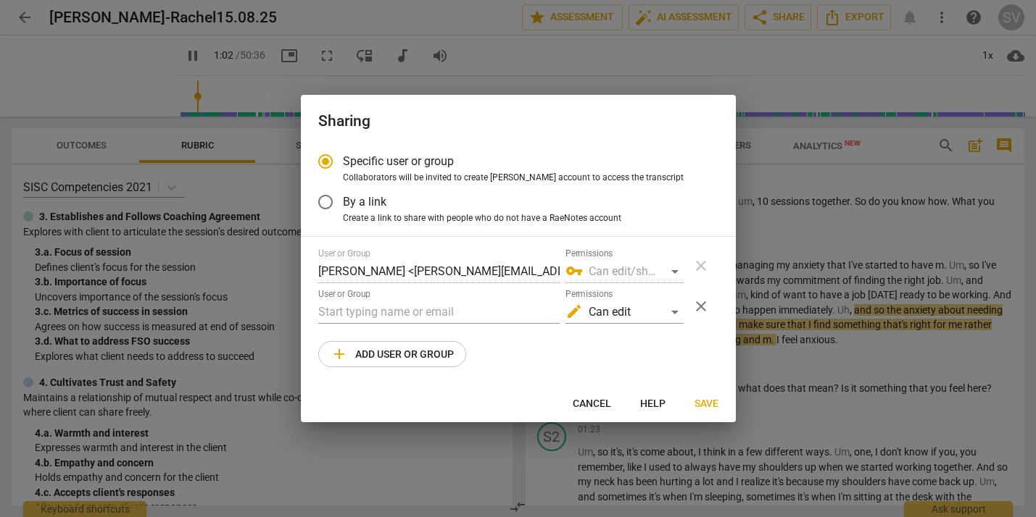
click at [463, 290] on div "User or Group" at bounding box center [438, 306] width 241 height 35
click at [464, 306] on input "text" at bounding box center [438, 312] width 241 height 23
type input "64"
type input "m"
type input "64"
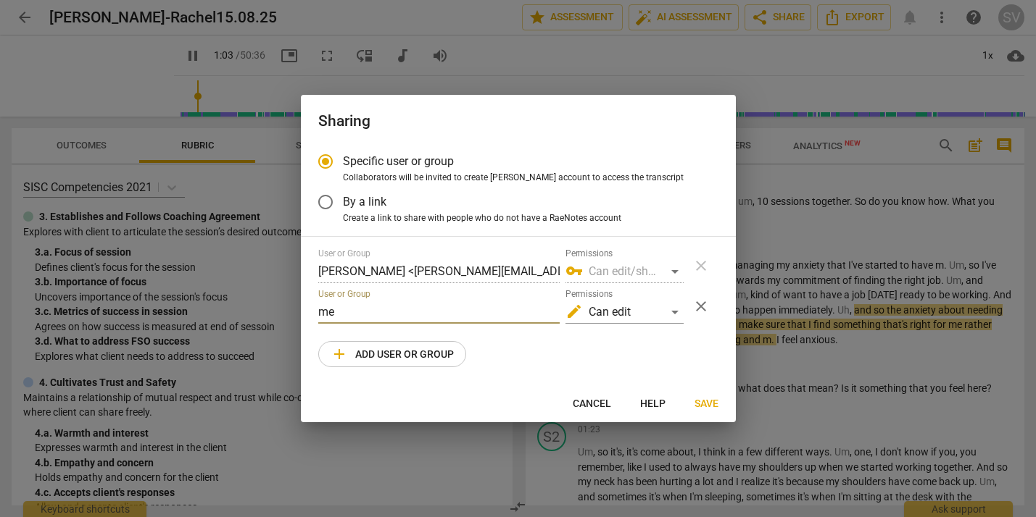
type input "mer"
type input "64"
type input "merle"
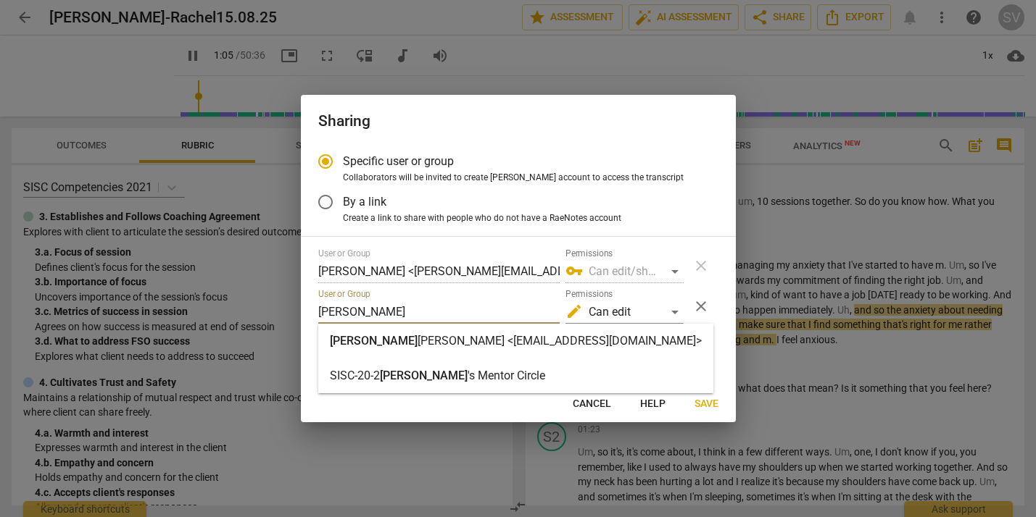
type input "66"
type input "merle"
click at [464, 337] on strong "McKinley <merlemckinley@icloud.com>" at bounding box center [559, 341] width 284 height 14
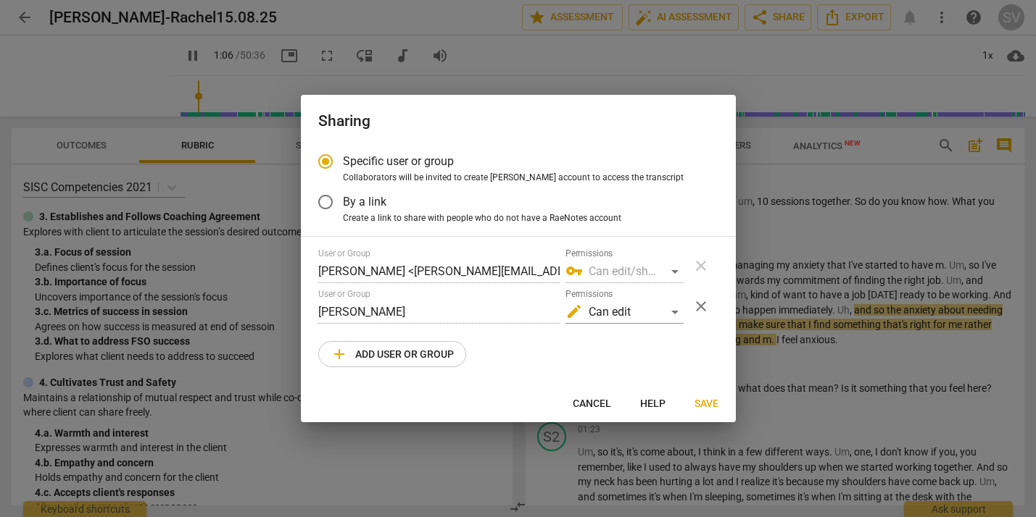
radio input "false"
type input "Merle McKinley <merlemckinley@icloud.com>"
click at [673, 310] on div "edit Can edit" at bounding box center [624, 312] width 118 height 23
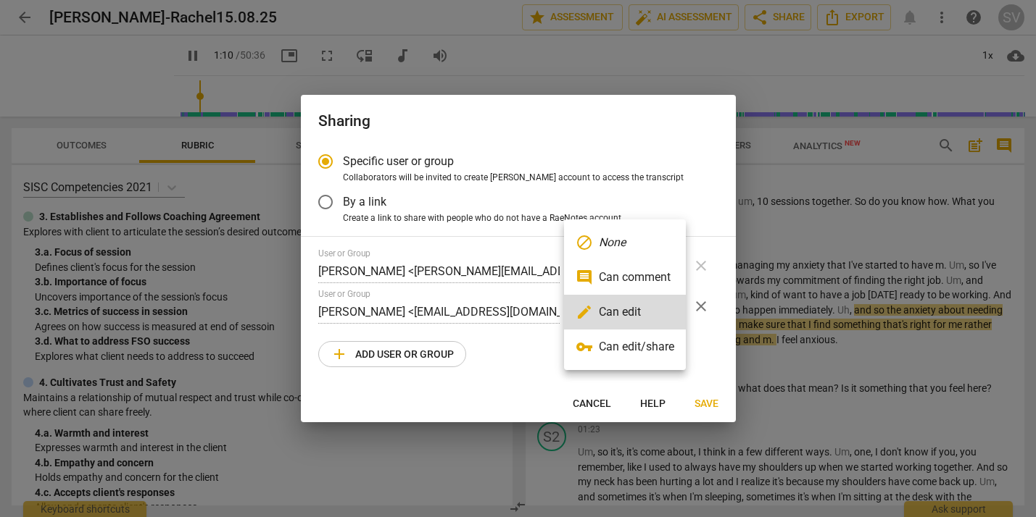
type input "71"
click at [662, 272] on li "comment Can comment" at bounding box center [625, 277] width 122 height 35
radio input "false"
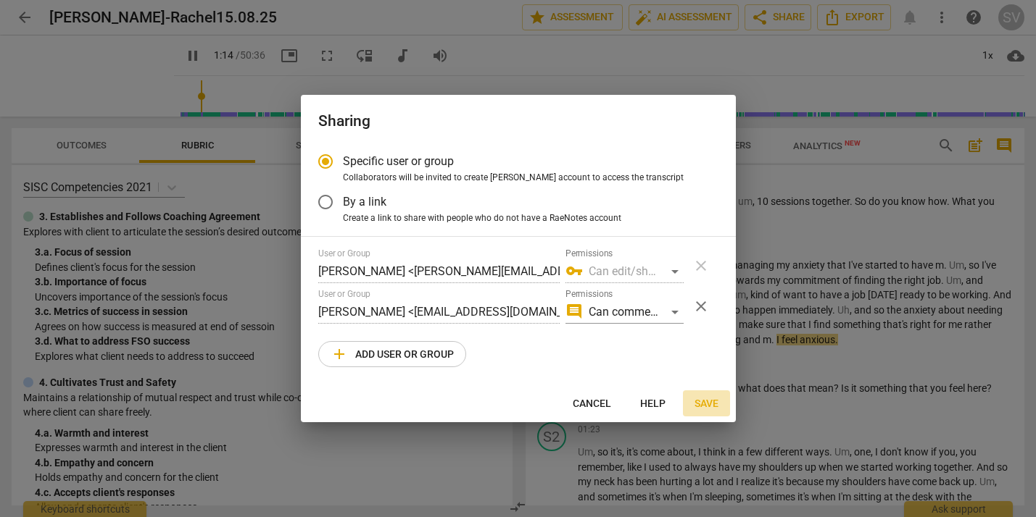
click at [704, 399] on span "Save" at bounding box center [706, 404] width 24 height 14
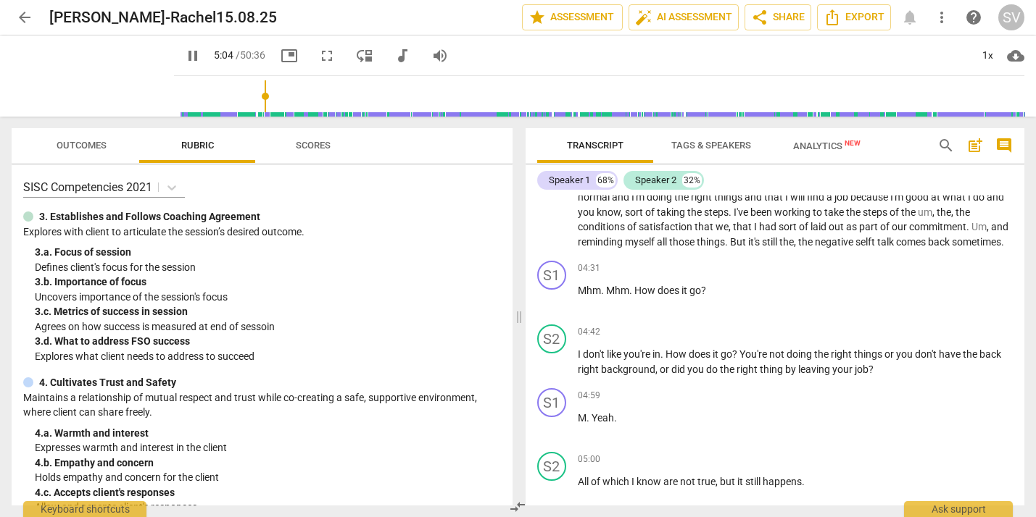
scroll to position [1410, 0]
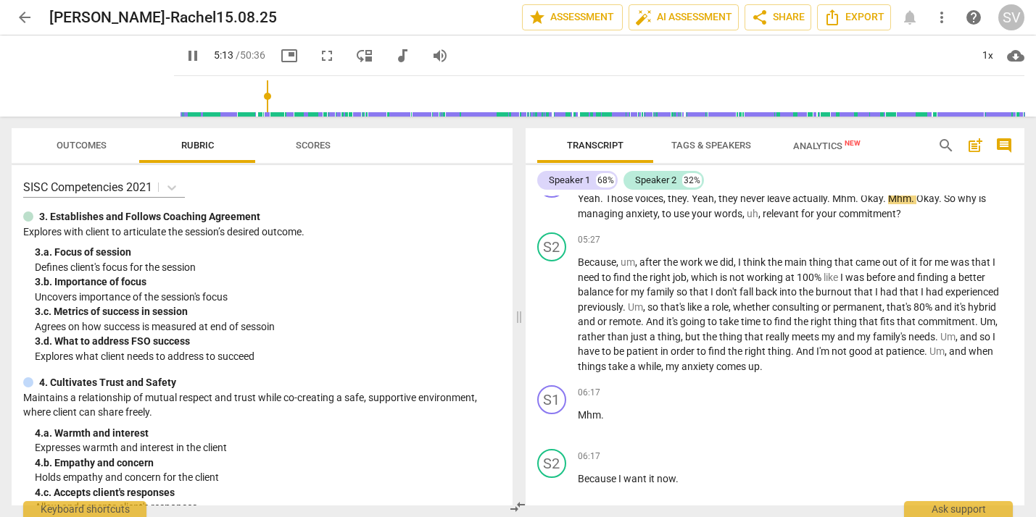
click at [107, 80] on div "pause" at bounding box center [93, 76] width 162 height 81
click at [280, 59] on span "picture_in_picture" at bounding box center [288, 55] width 17 height 17
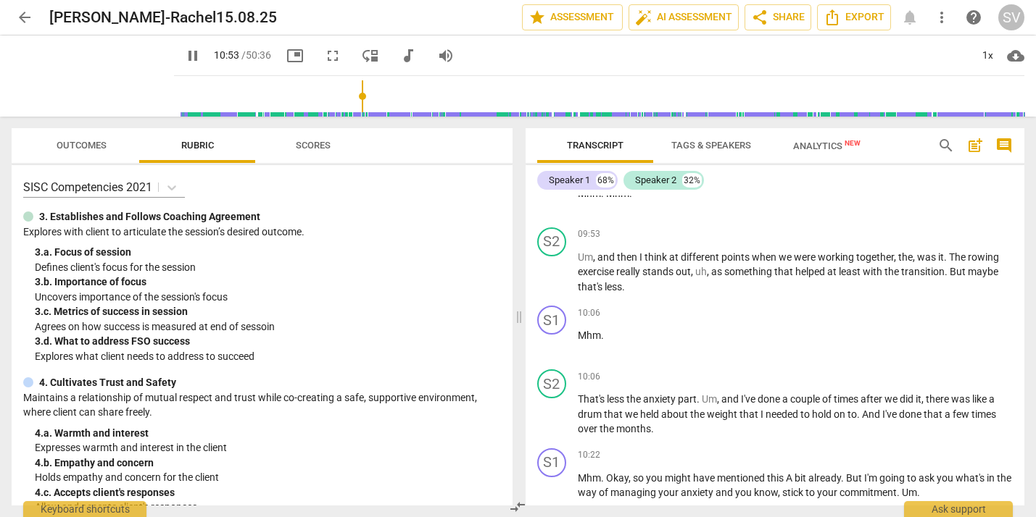
scroll to position [3260, 0]
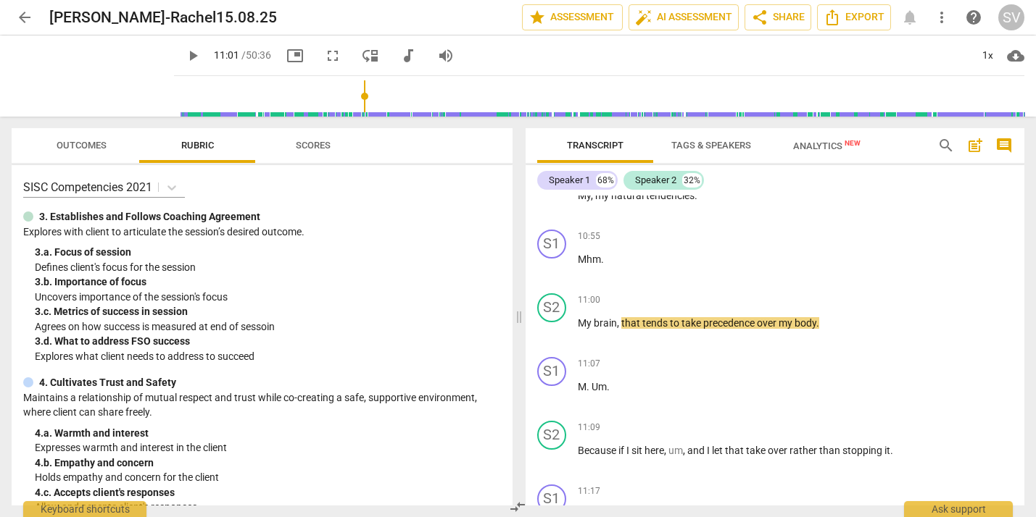
type input "662"
